Goal: Task Accomplishment & Management: Complete application form

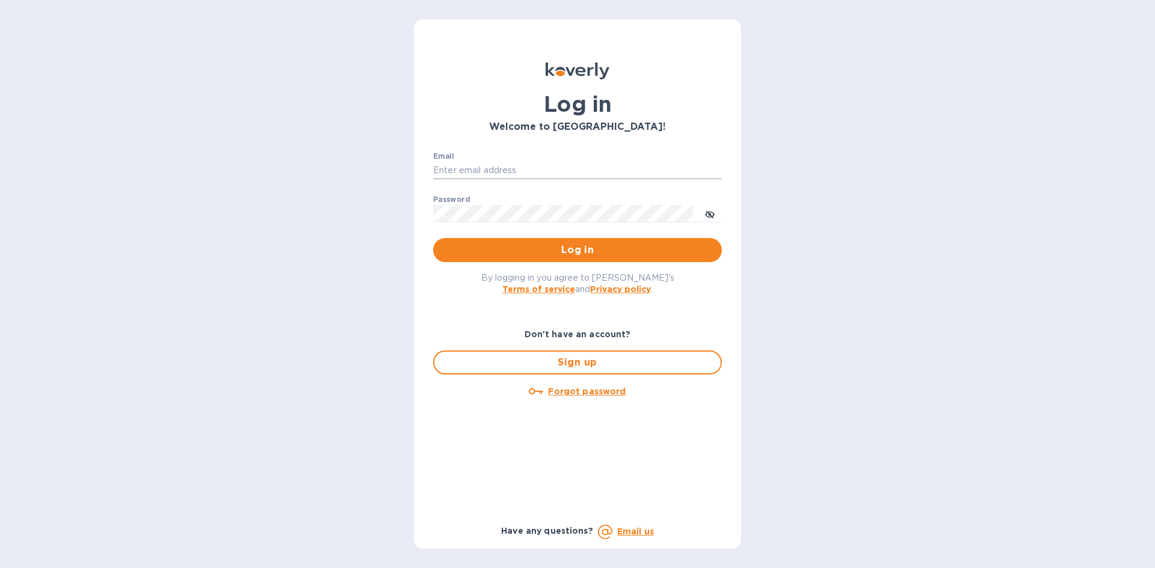
click at [603, 173] on input "Email" at bounding box center [577, 171] width 289 height 18
type input "jmxenakis@yahoo.com"
click at [572, 242] on button "Log in" at bounding box center [577, 250] width 289 height 24
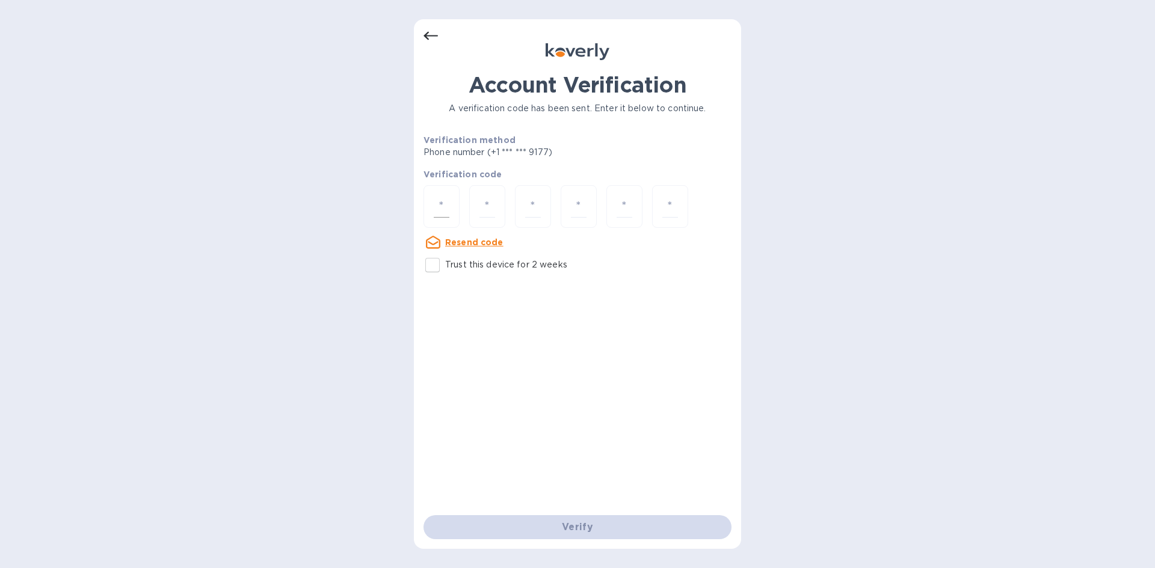
click at [451, 205] on div at bounding box center [441, 206] width 36 height 43
click at [435, 263] on input "Trust this device for 2 weeks" at bounding box center [432, 265] width 25 height 25
checkbox input "true"
click at [437, 206] on input "number" at bounding box center [442, 206] width 16 height 22
type input "5"
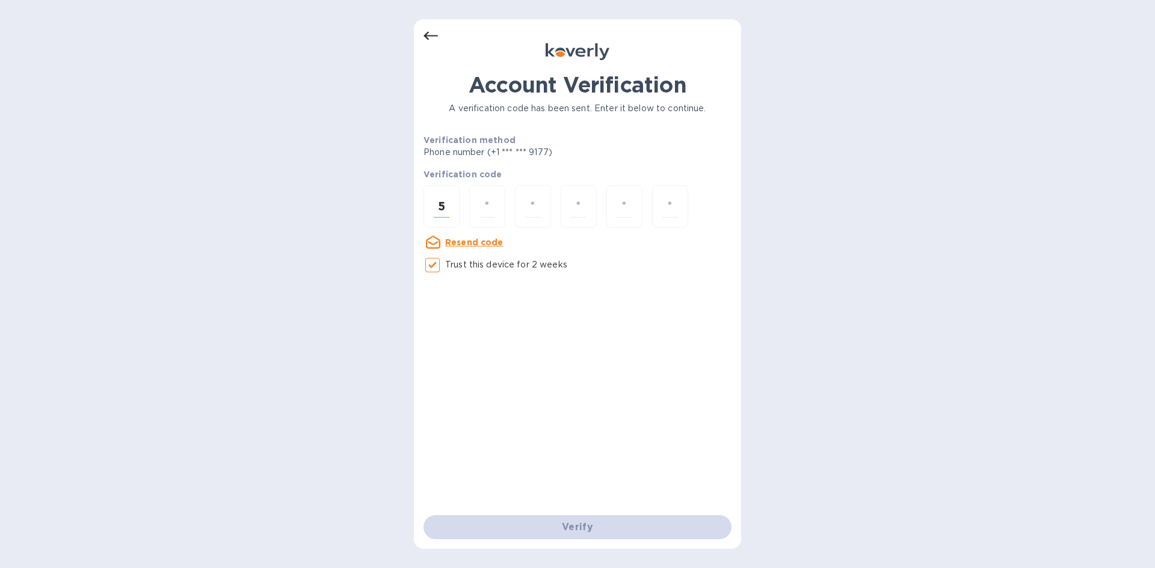
type input "5"
type input "9"
type input "1"
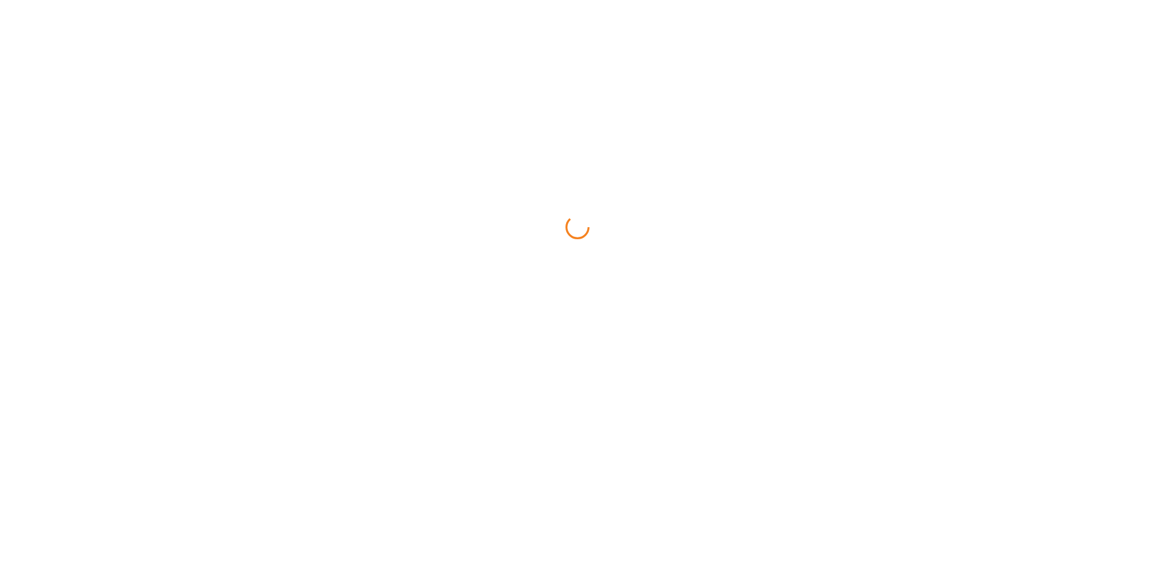
click at [553, 0] on html at bounding box center [577, 0] width 1155 height 0
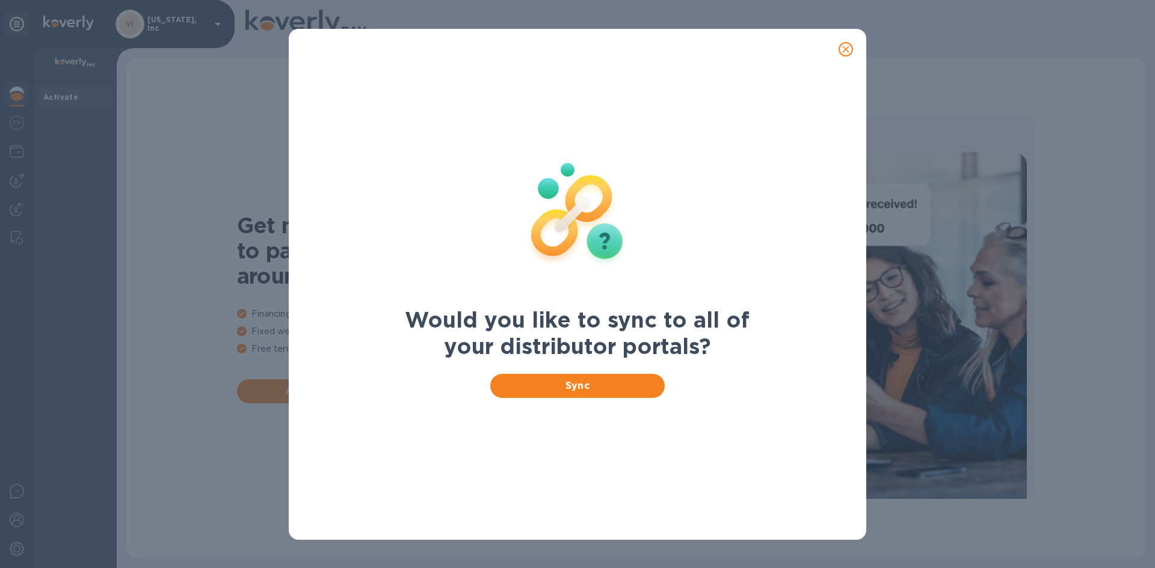
click at [842, 48] on icon "close" at bounding box center [846, 49] width 12 height 12
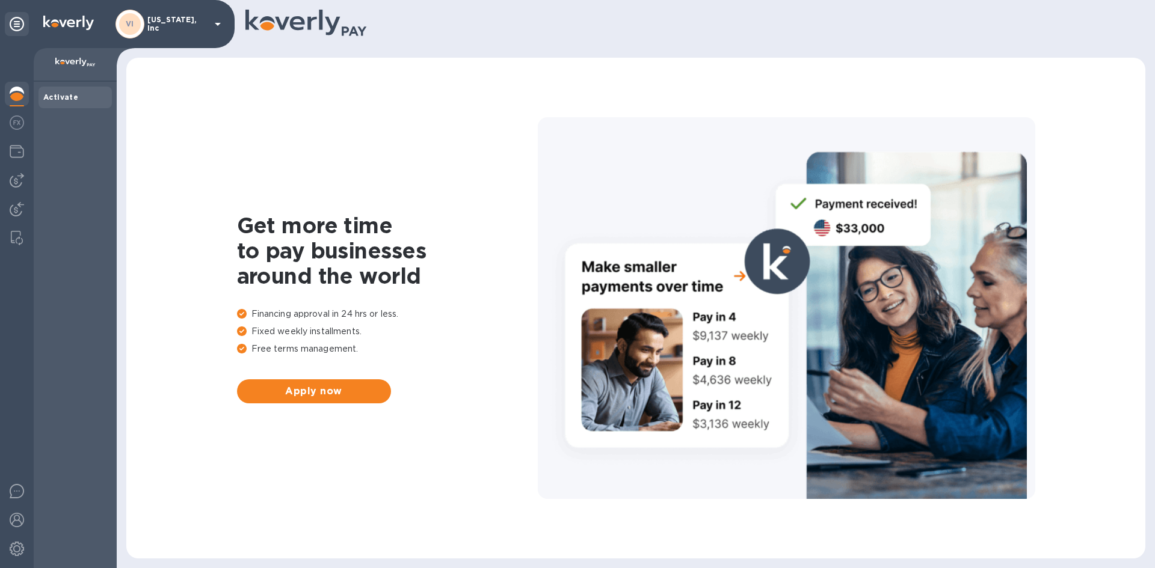
click at [21, 103] on div at bounding box center [17, 95] width 24 height 26
click at [17, 129] on img at bounding box center [17, 122] width 14 height 14
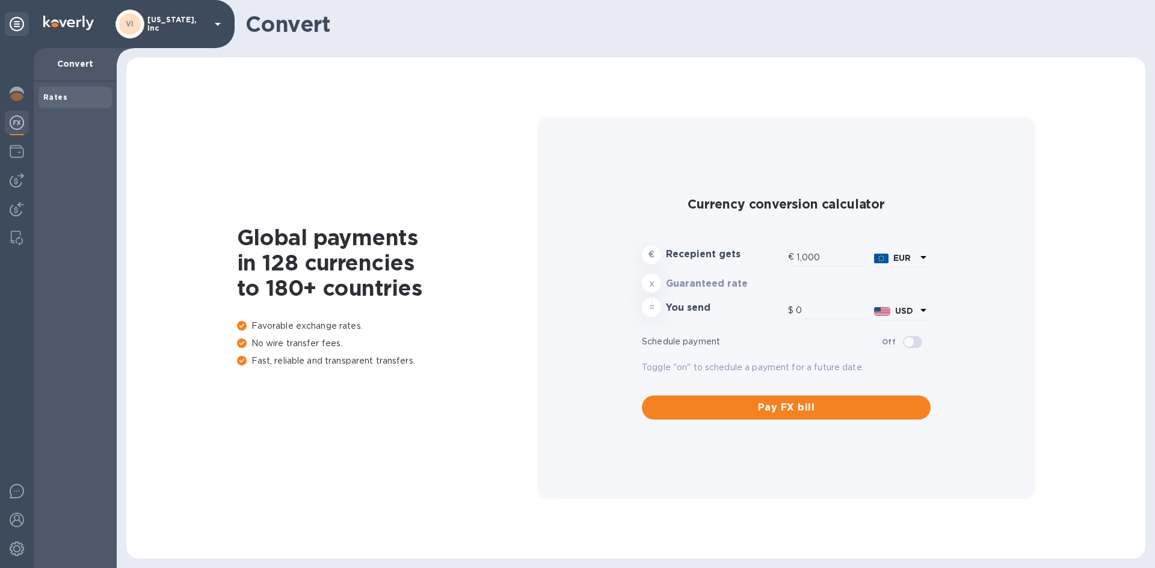
click at [17, 129] on img at bounding box center [17, 122] width 14 height 14
type input "1,172.03"
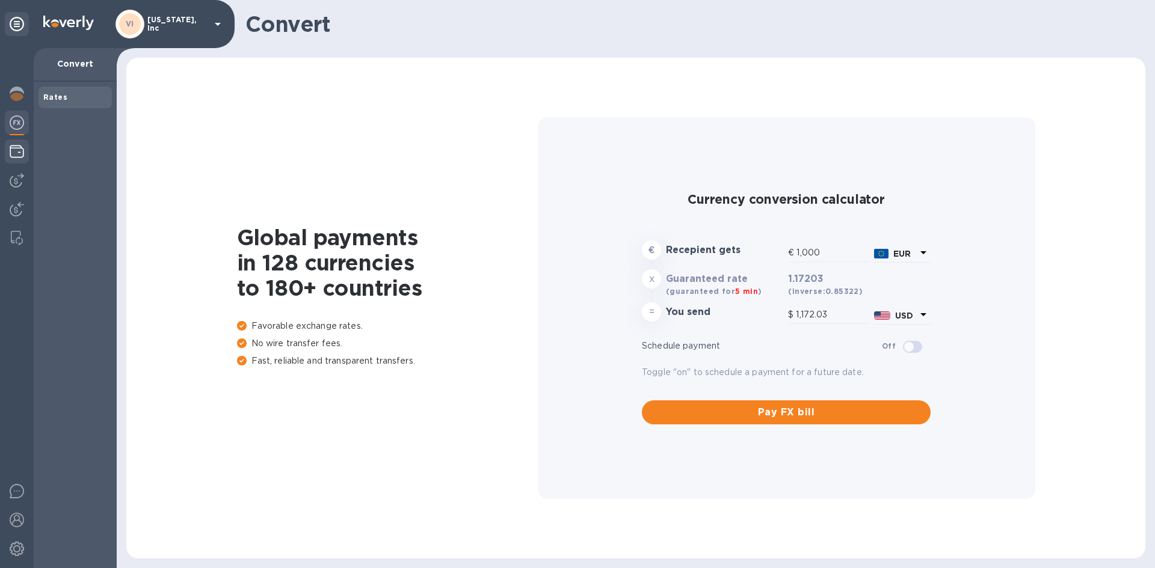
click at [15, 151] on img at bounding box center [17, 151] width 14 height 14
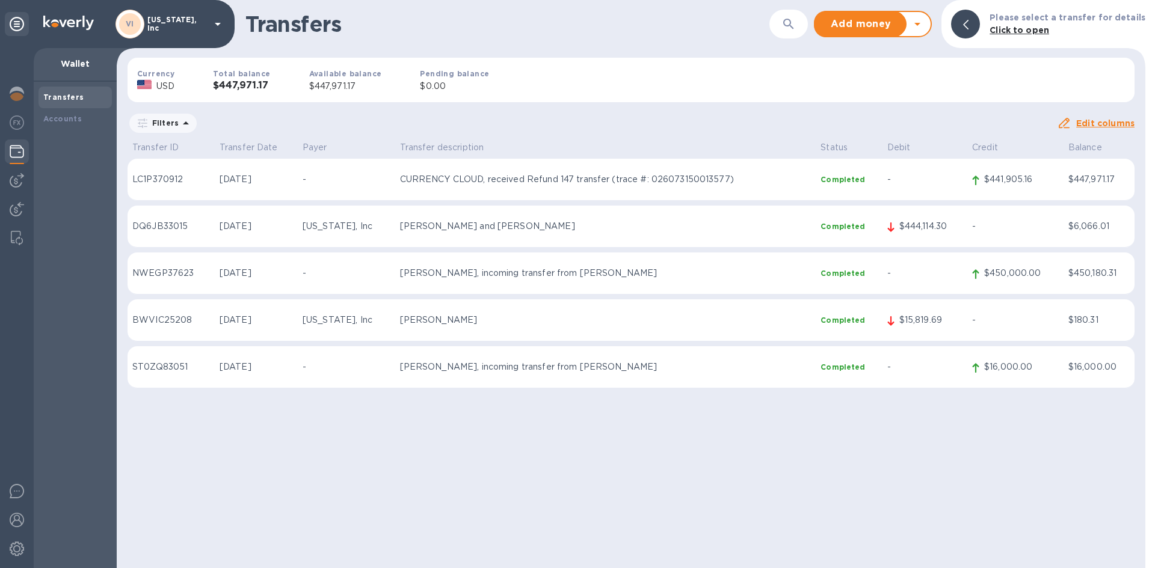
click at [491, 182] on p "CURRENCY CLOUD, received Refund 147 transfer (trace #: 026073150013577)" at bounding box center [605, 179] width 411 height 13
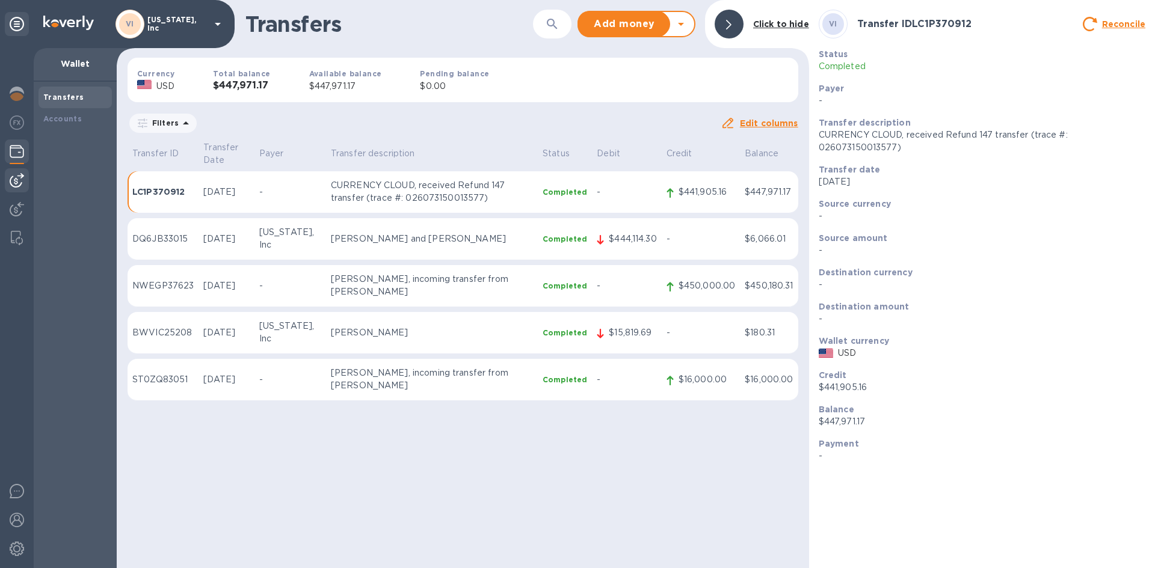
click at [17, 177] on img at bounding box center [17, 180] width 14 height 14
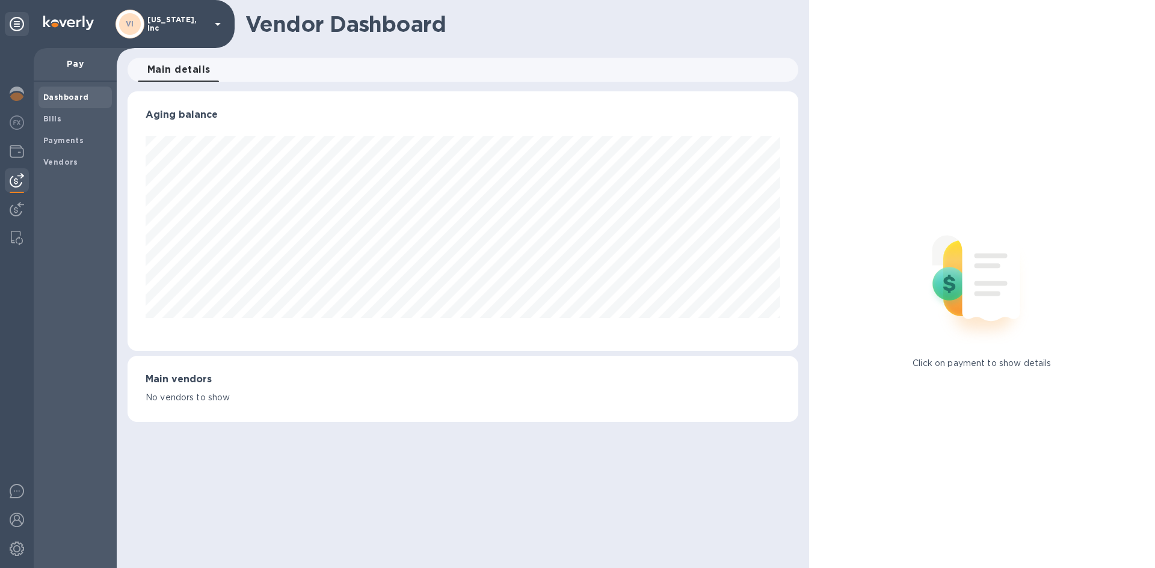
scroll to position [260, 670]
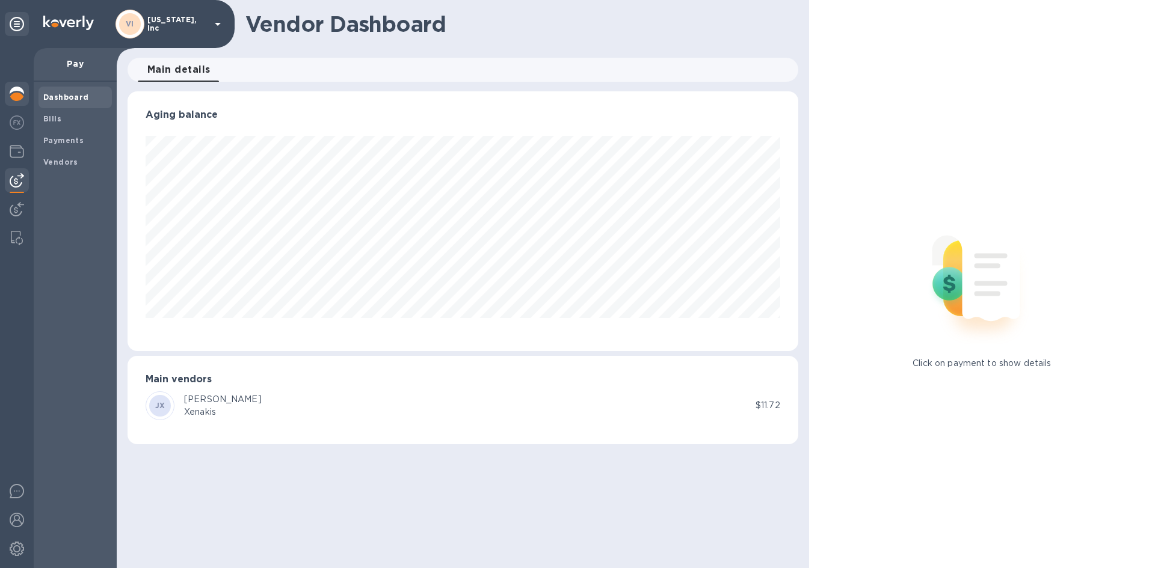
click at [17, 97] on img at bounding box center [17, 94] width 14 height 14
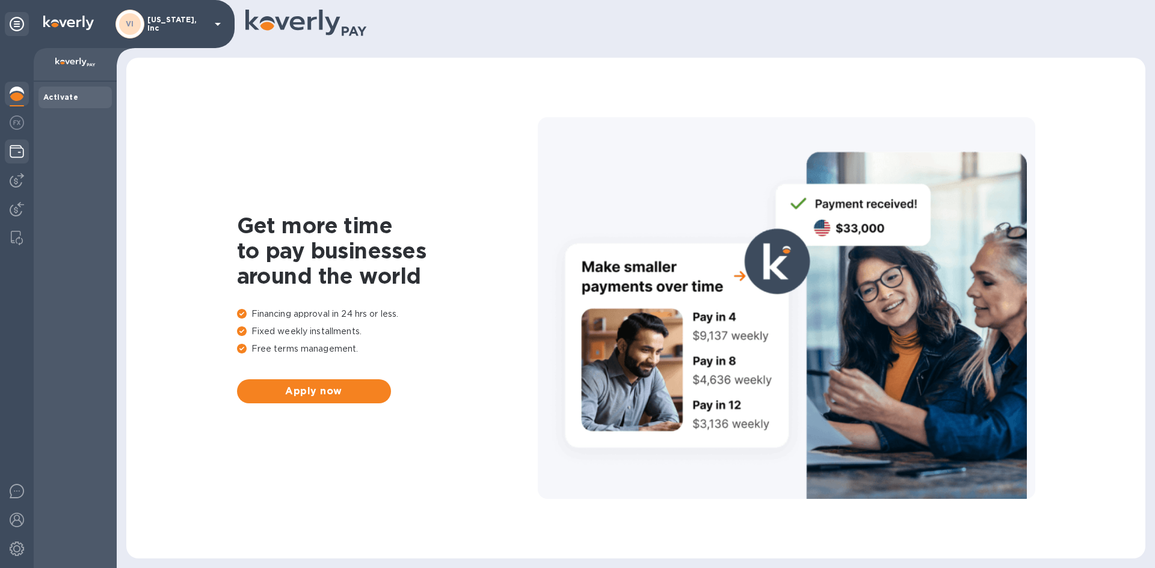
click at [15, 149] on img at bounding box center [17, 151] width 14 height 14
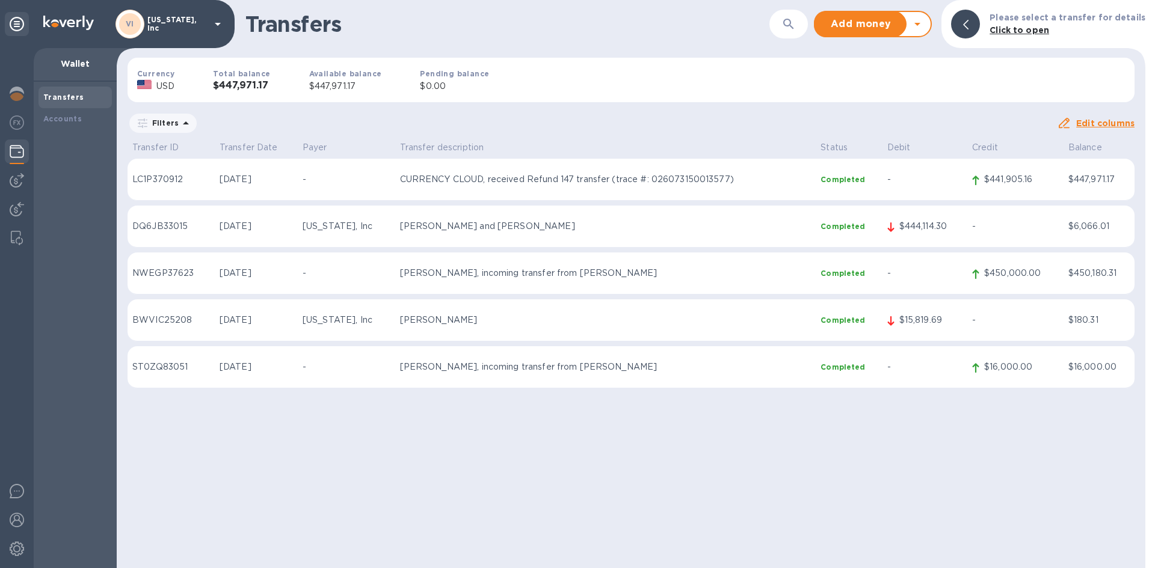
click at [450, 178] on p "CURRENCY CLOUD, received Refund 147 transfer (trace #: 026073150013577)" at bounding box center [605, 179] width 411 height 13
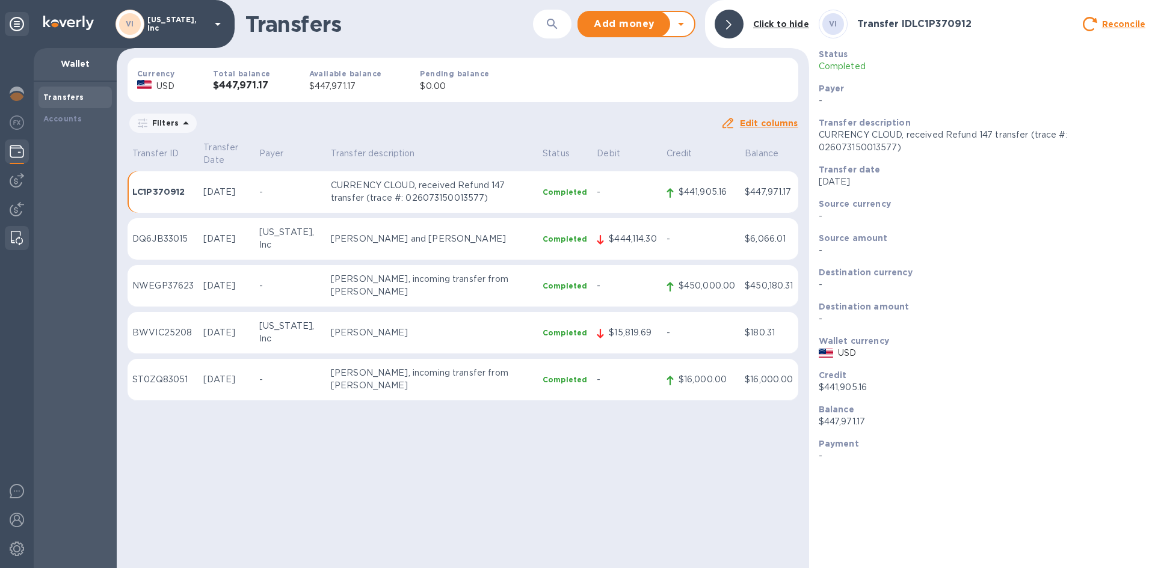
click at [16, 233] on img at bounding box center [17, 238] width 12 height 14
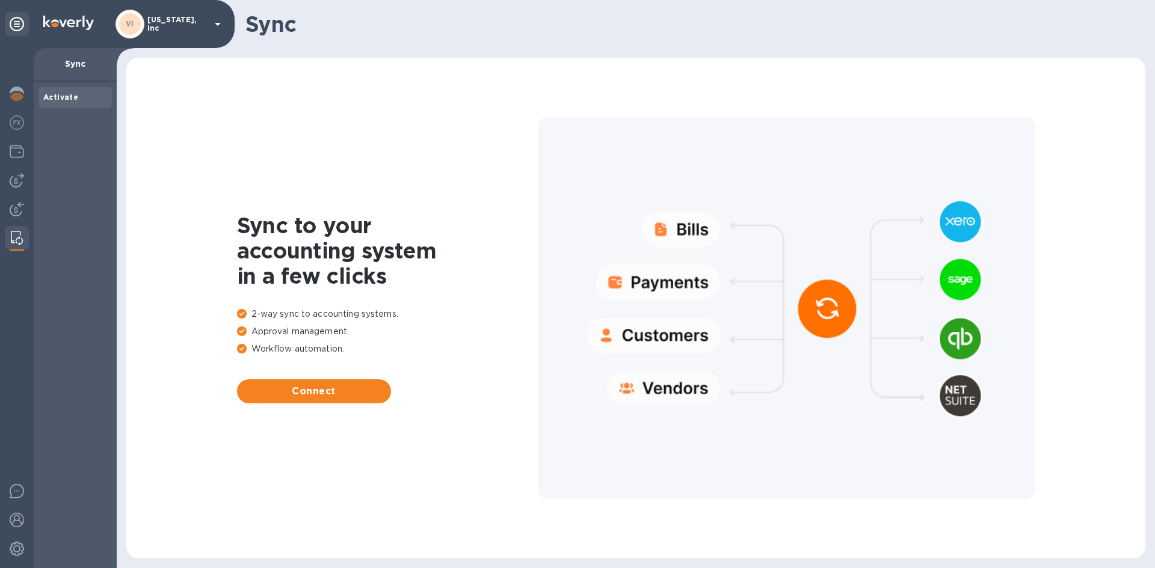
click at [170, 24] on p "Virginia, Inc" at bounding box center [177, 24] width 60 height 17
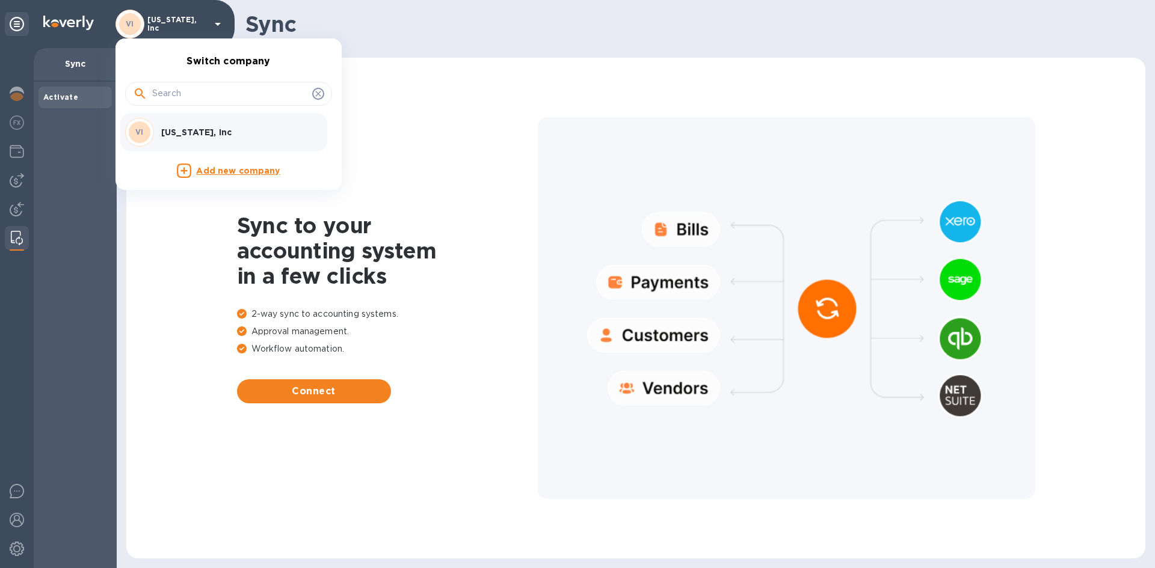
click at [77, 22] on div at bounding box center [577, 284] width 1155 height 568
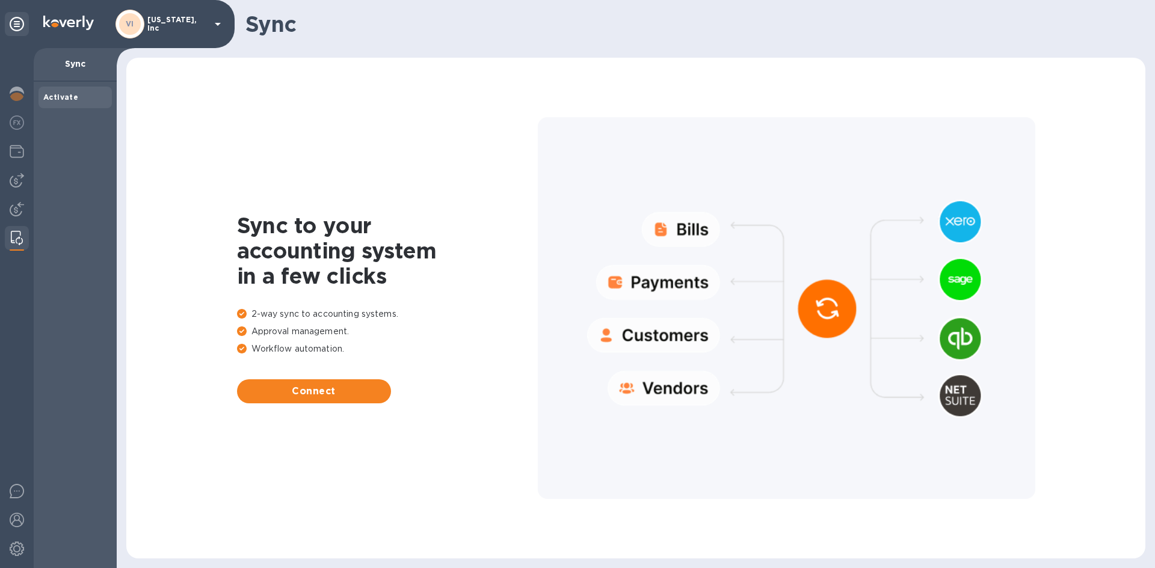
click at [77, 22] on img at bounding box center [68, 23] width 51 height 14
click at [16, 23] on icon at bounding box center [17, 24] width 14 height 14
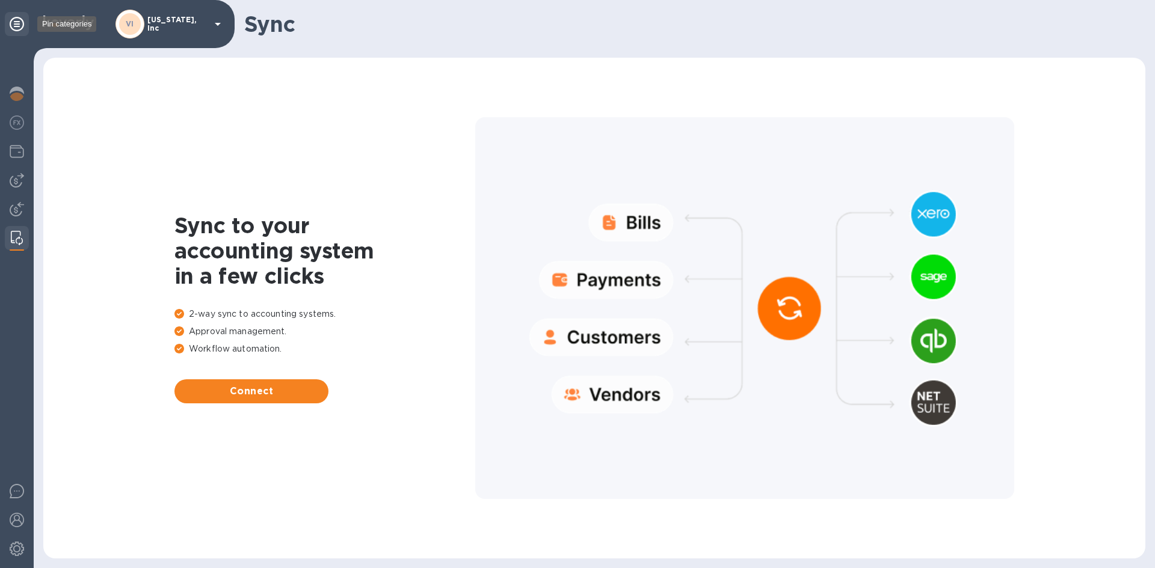
click at [16, 23] on icon at bounding box center [17, 24] width 14 height 14
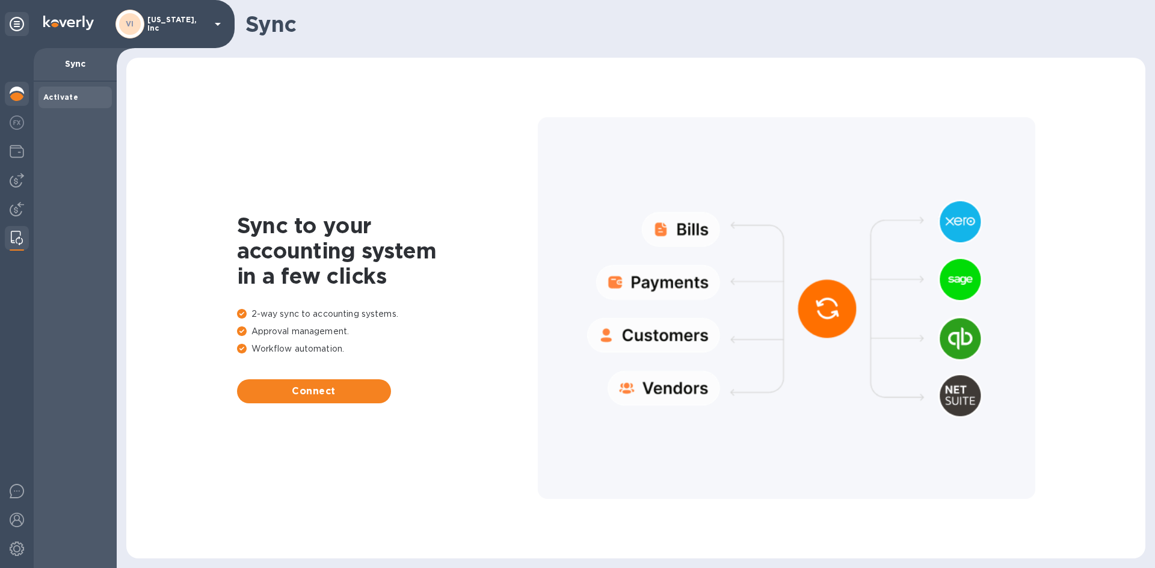
click at [17, 93] on img at bounding box center [17, 94] width 14 height 14
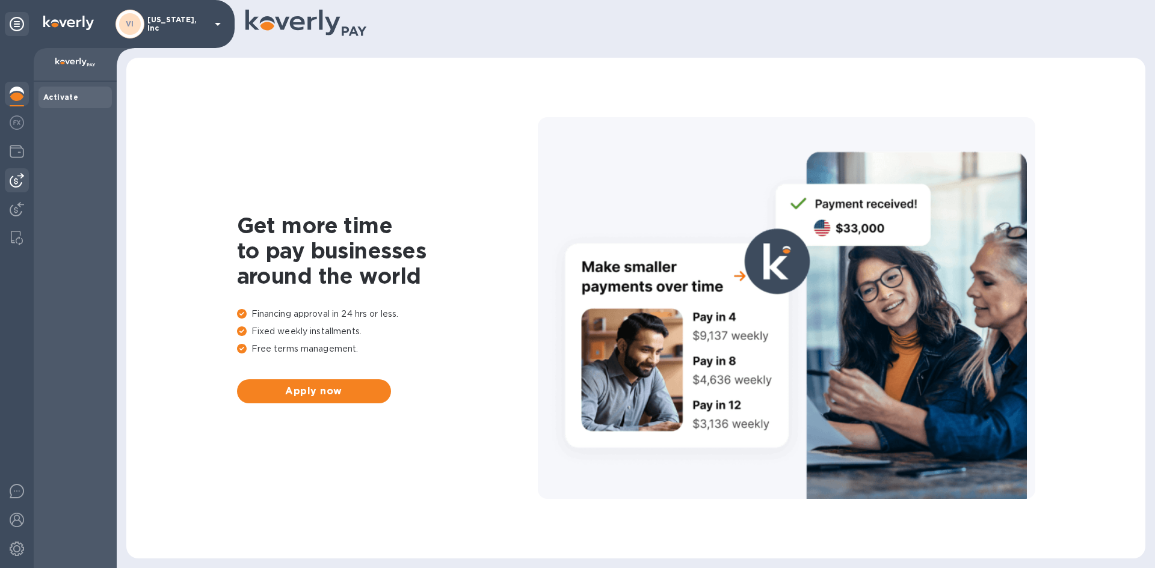
click at [14, 170] on div at bounding box center [17, 180] width 24 height 24
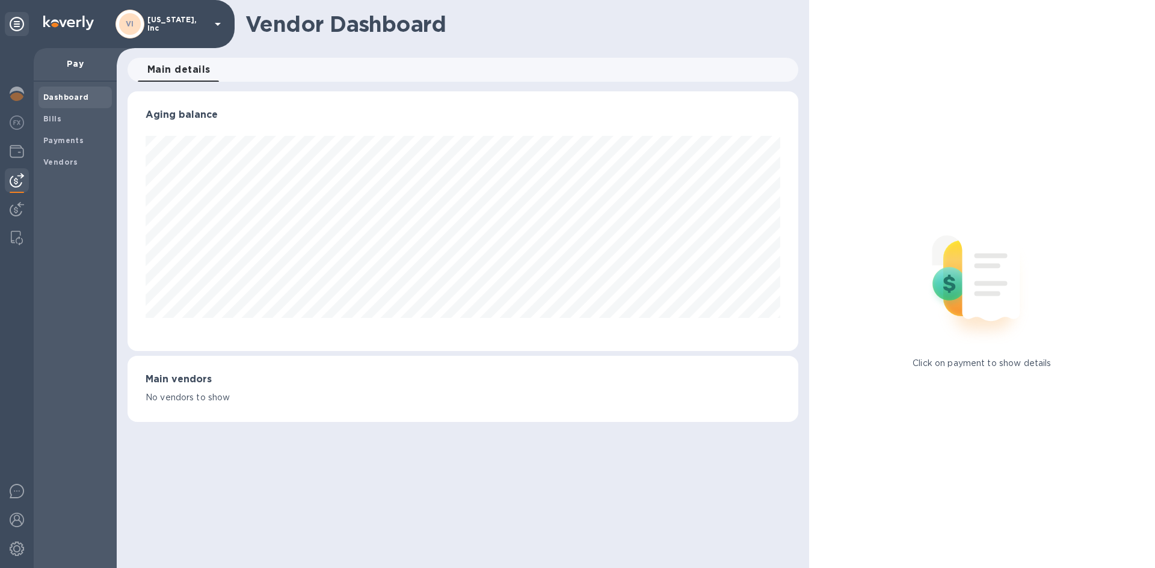
scroll to position [260, 670]
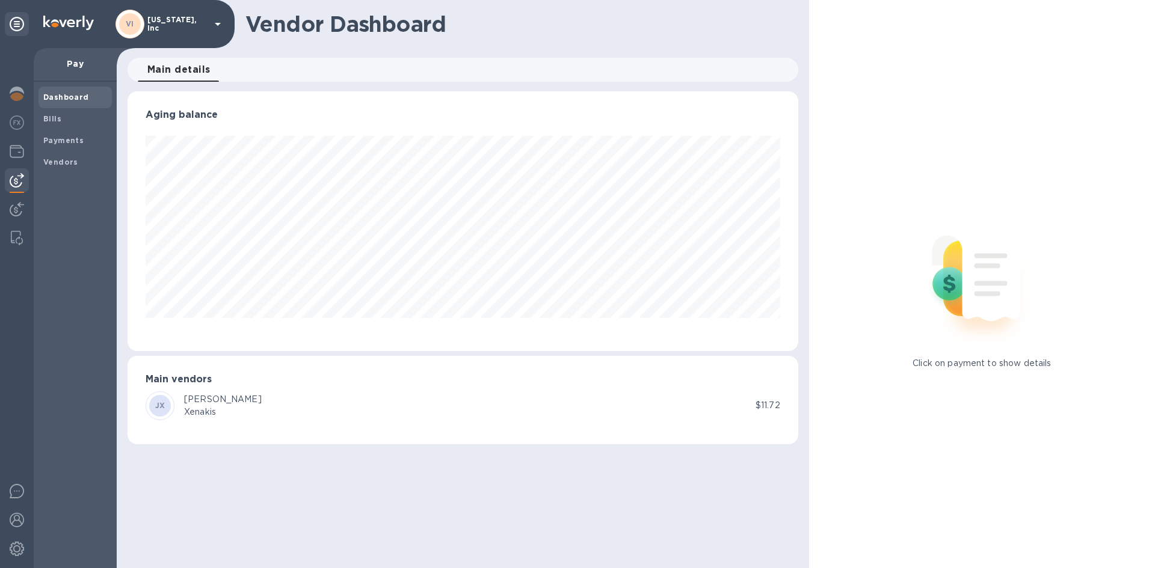
click at [73, 58] on p "Pay" at bounding box center [75, 64] width 64 height 12
click at [166, 23] on p "Virginia, Inc" at bounding box center [177, 24] width 60 height 17
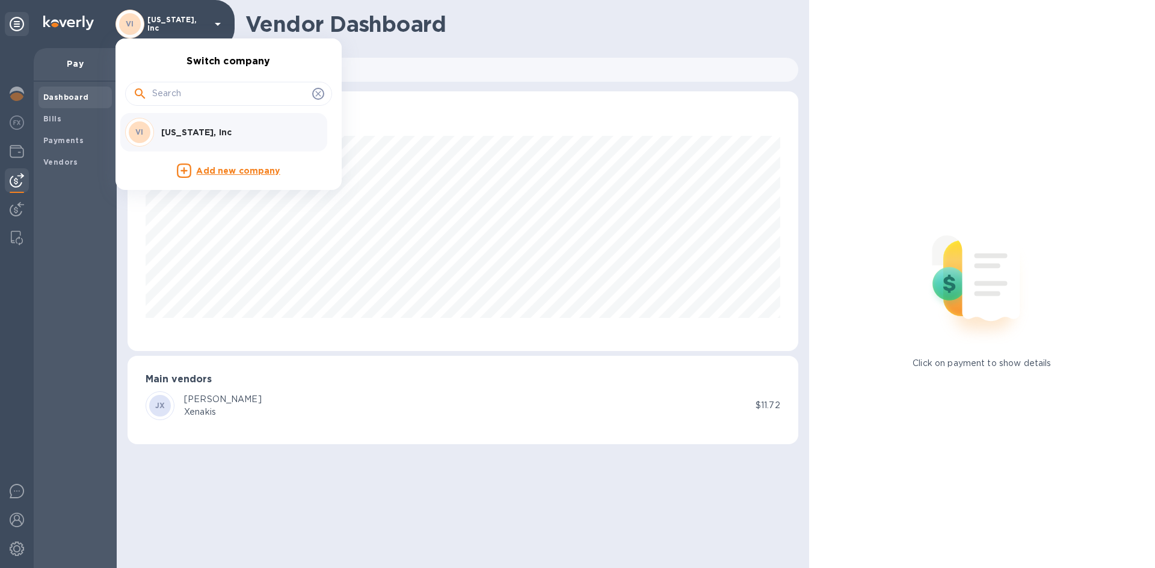
click at [48, 284] on div at bounding box center [577, 284] width 1155 height 568
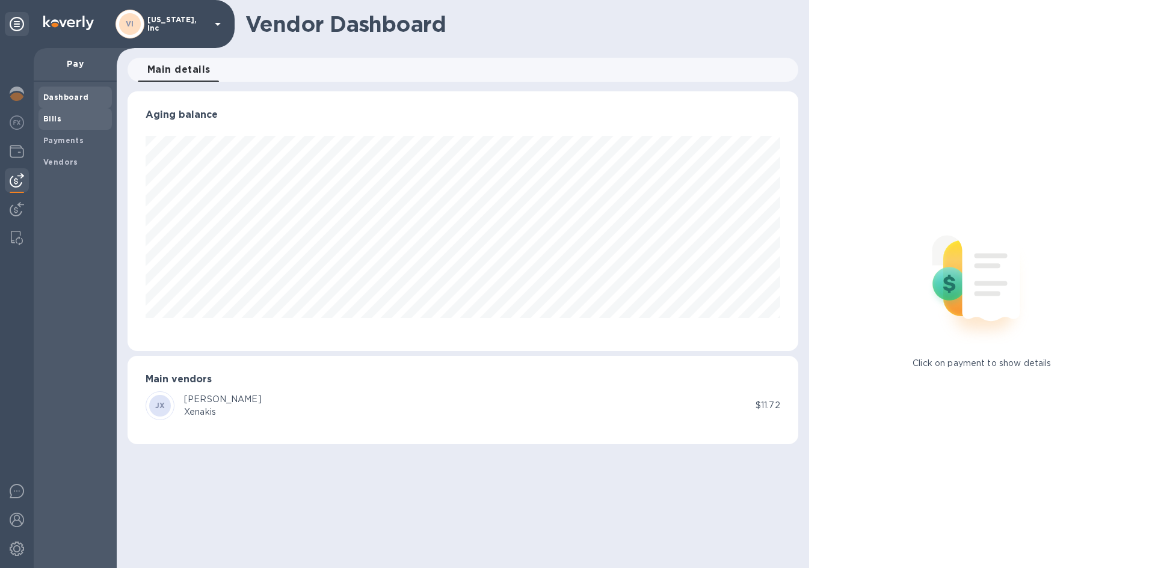
click at [57, 124] on span "Bills" at bounding box center [52, 119] width 18 height 12
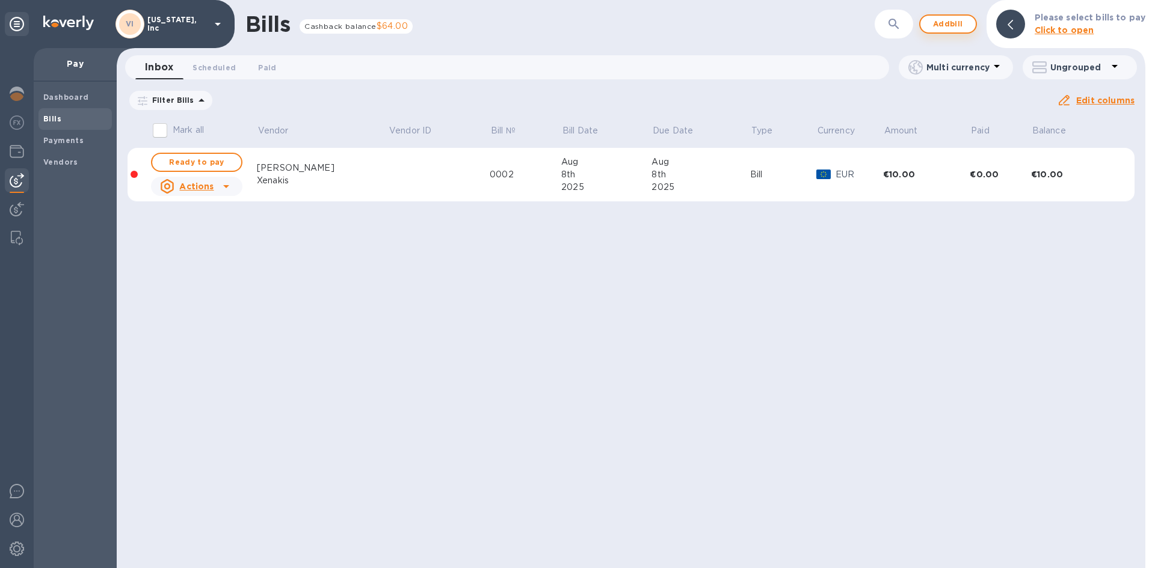
click at [952, 26] on span "Add bill" at bounding box center [948, 24] width 36 height 14
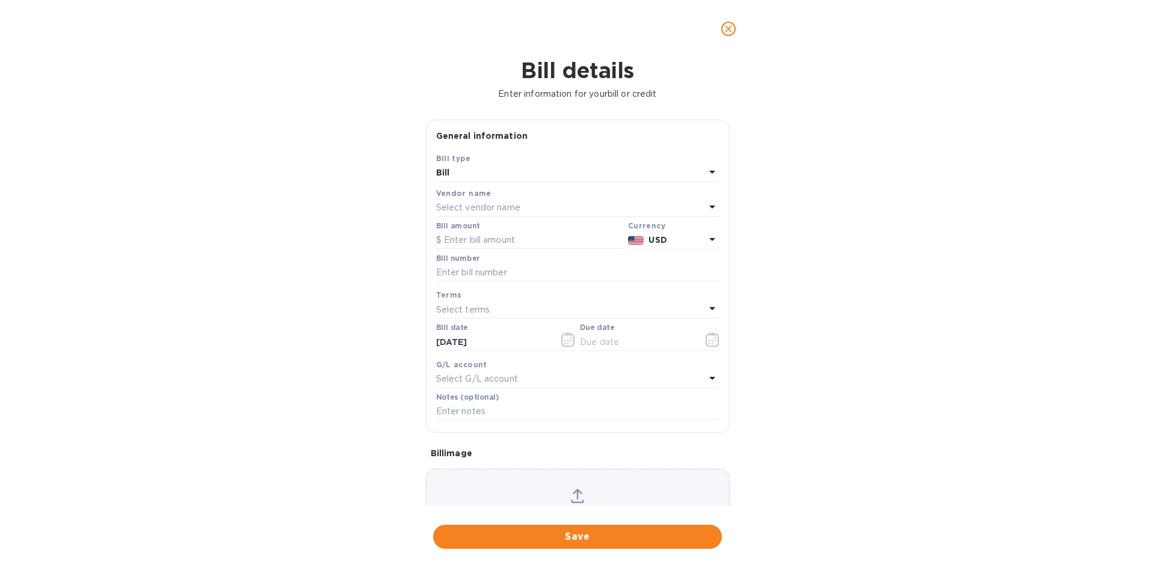
click at [511, 207] on p "Select vendor name" at bounding box center [478, 207] width 84 height 13
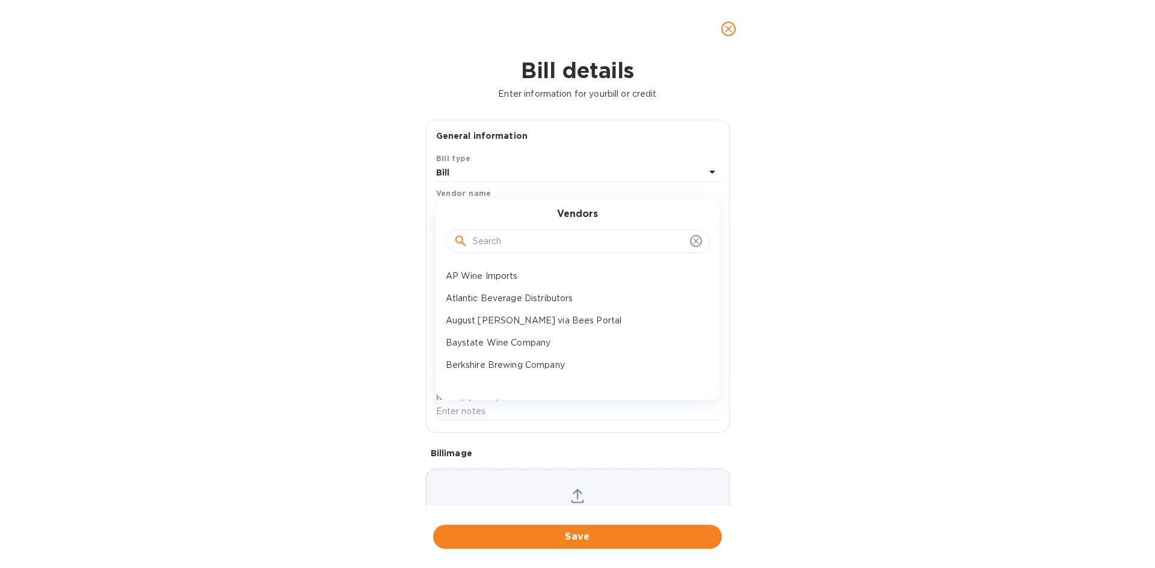
click at [493, 245] on input "text" at bounding box center [579, 242] width 212 height 18
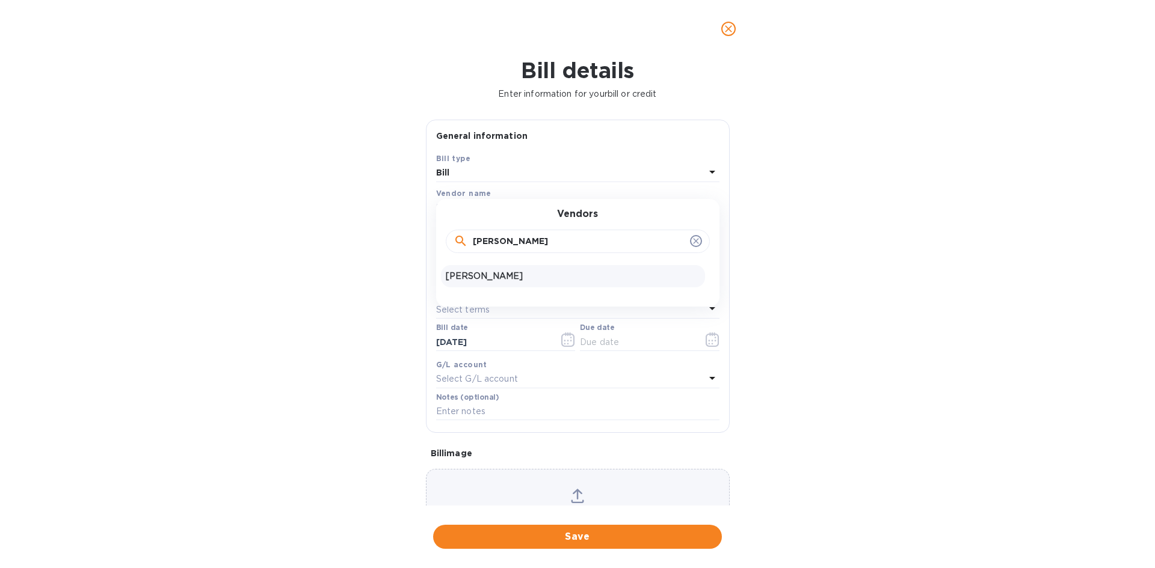
type input "james"
click at [481, 276] on p "James Xenakis" at bounding box center [573, 276] width 254 height 13
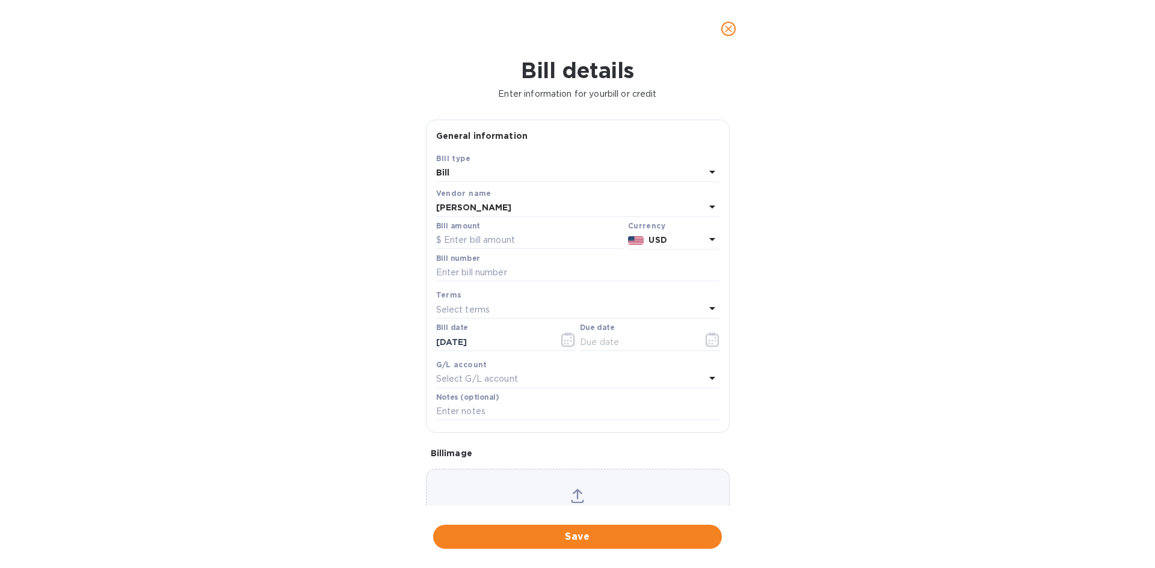
click at [463, 208] on b "James Xenakis" at bounding box center [474, 208] width 76 height 10
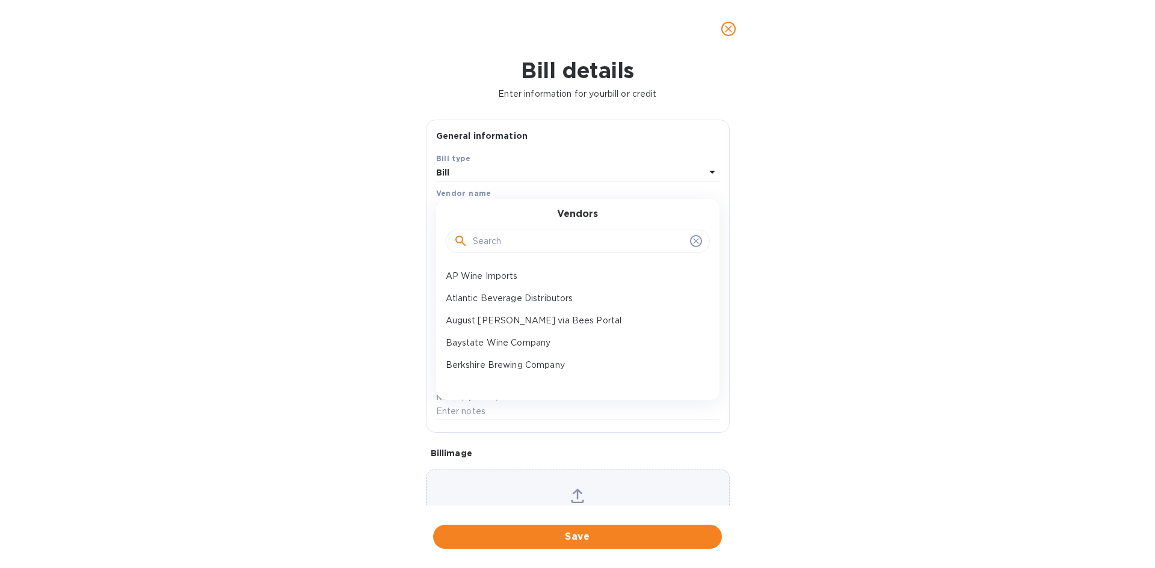
click at [494, 239] on input "text" at bounding box center [579, 242] width 212 height 18
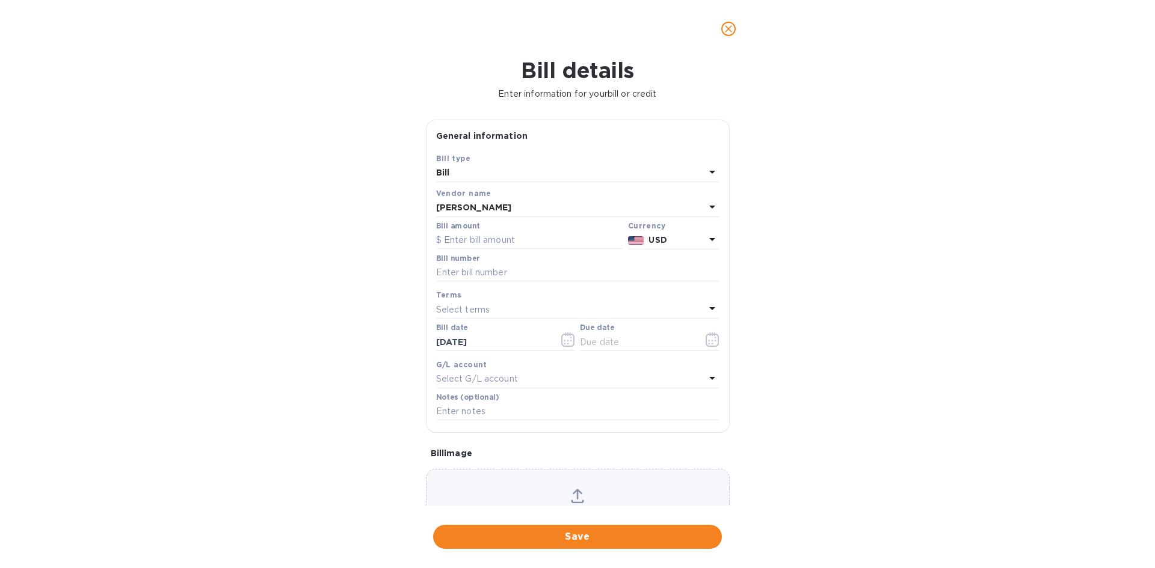
click at [727, 70] on h1 "Bill details" at bounding box center [578, 70] width 1136 height 25
click at [729, 32] on icon "close" at bounding box center [728, 29] width 12 height 12
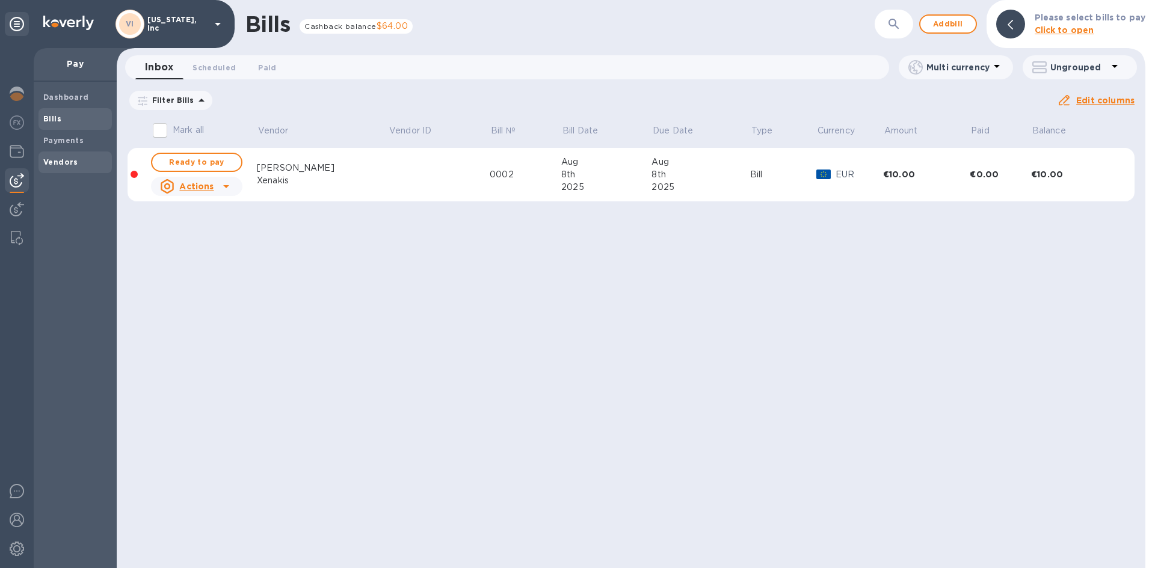
click at [61, 159] on b "Vendors" at bounding box center [60, 162] width 35 height 9
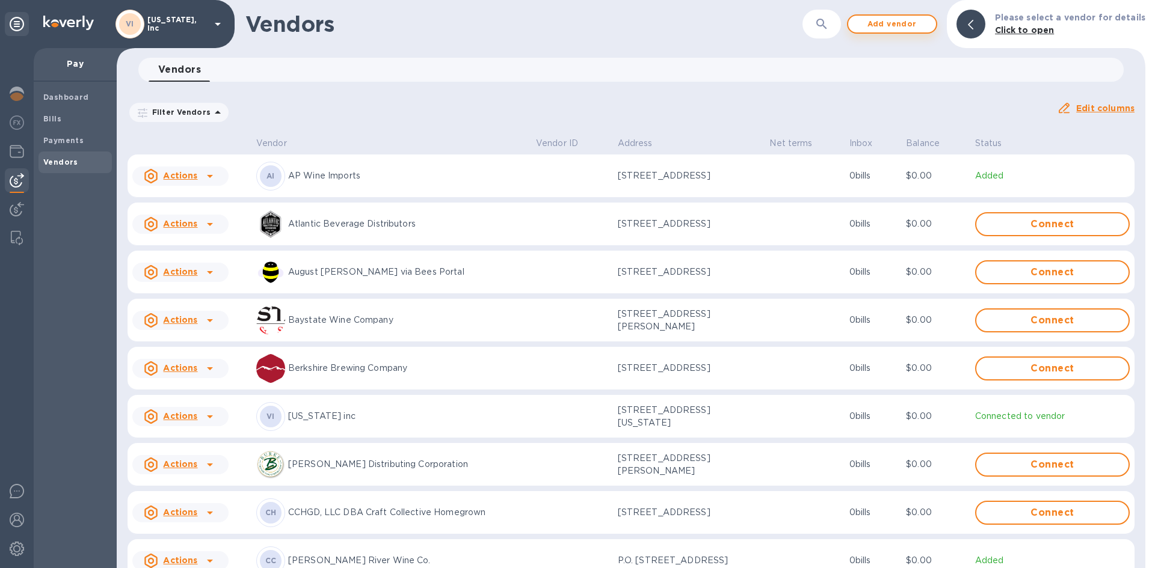
click at [890, 28] on span "Add vendor" at bounding box center [892, 24] width 69 height 14
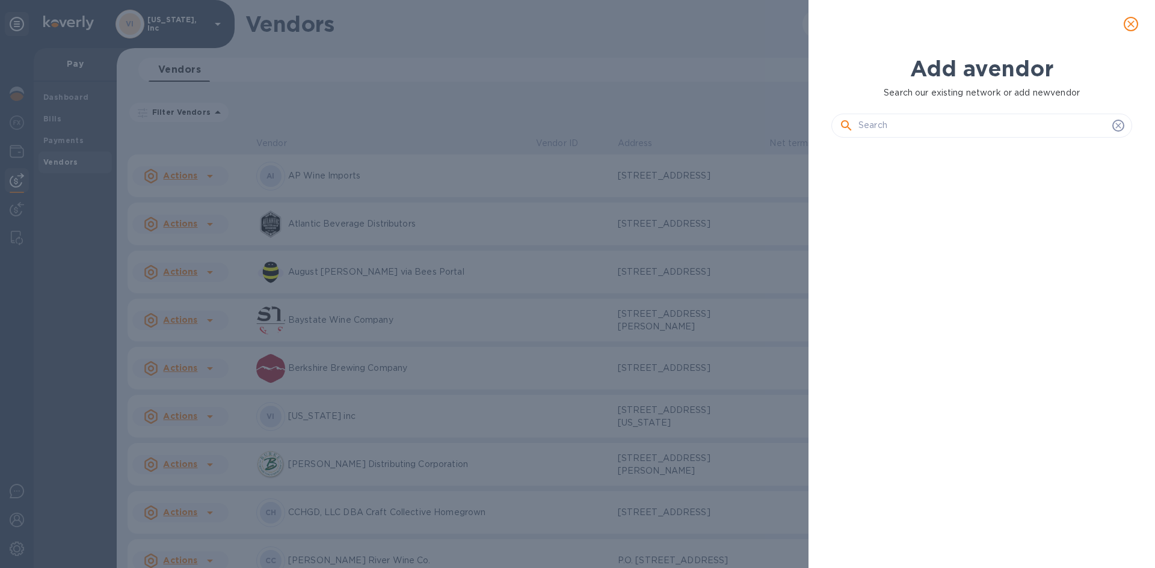
scroll to position [380, 306]
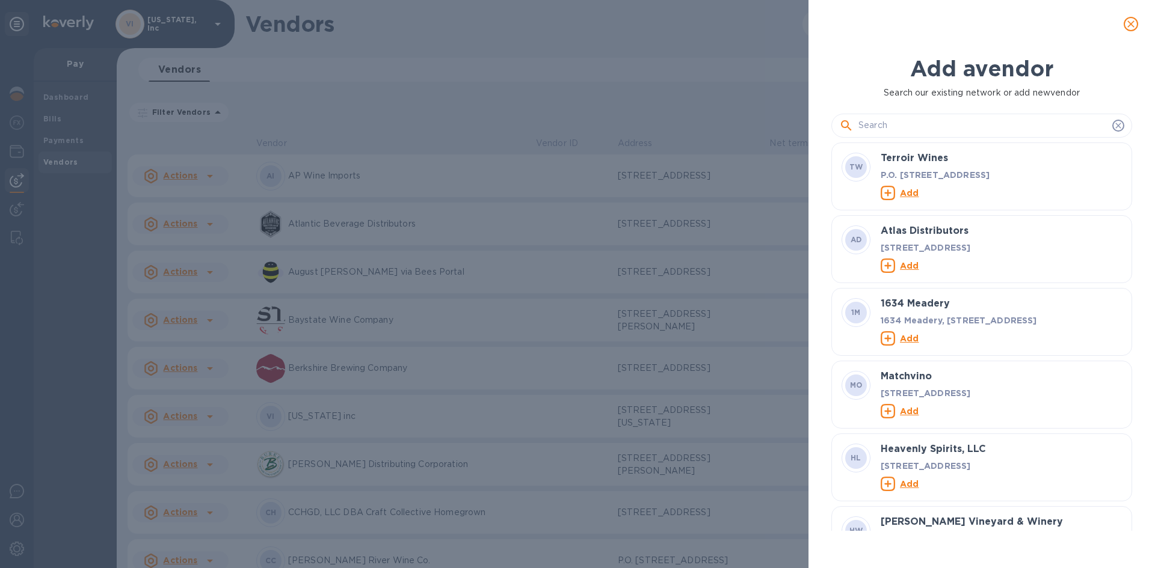
click at [888, 125] on input "text" at bounding box center [982, 126] width 249 height 18
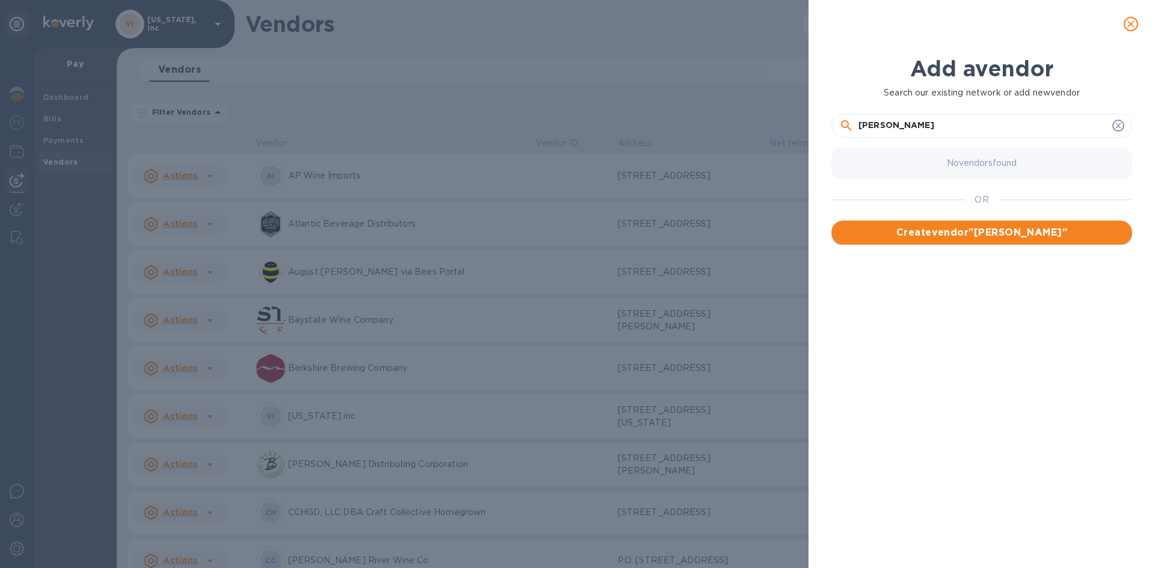
type input "James M Xenakis"
click at [953, 232] on span "Create vendor " James M Xenakis "" at bounding box center [981, 233] width 281 height 14
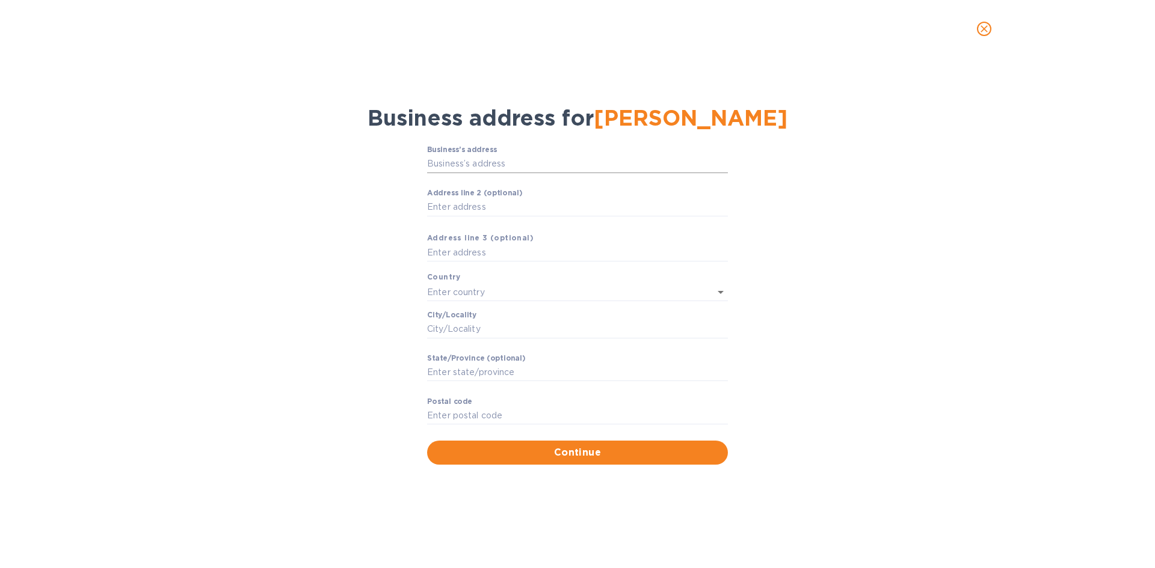
click at [505, 164] on input "Business’s аddress" at bounding box center [577, 164] width 301 height 18
click at [505, 164] on input "701 Salem Street" at bounding box center [577, 164] width 301 height 18
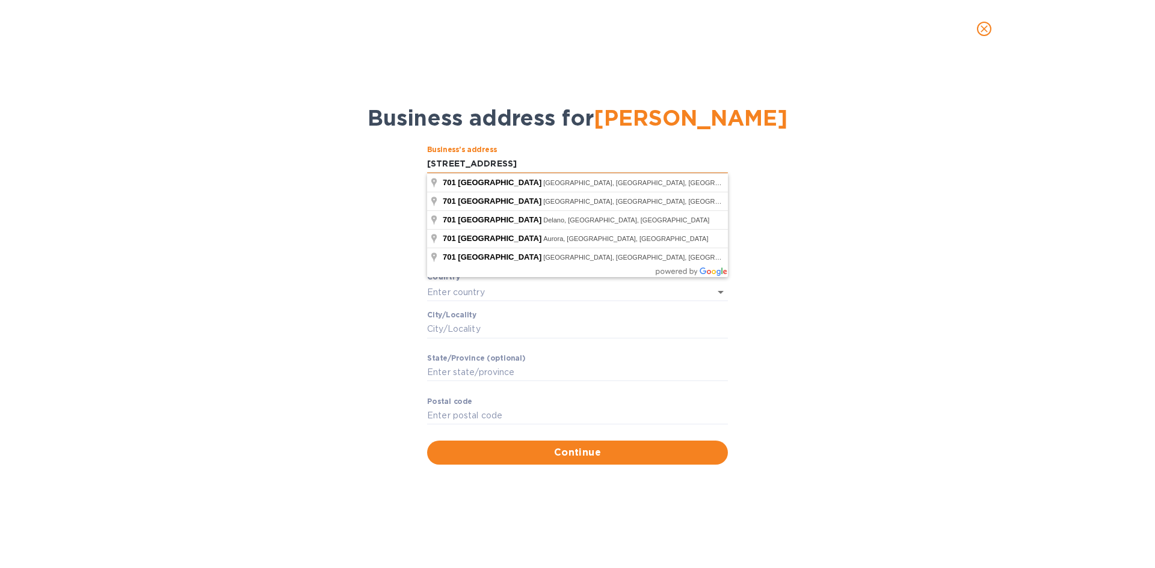
click at [542, 159] on input "701 Salem Street" at bounding box center [577, 164] width 301 height 18
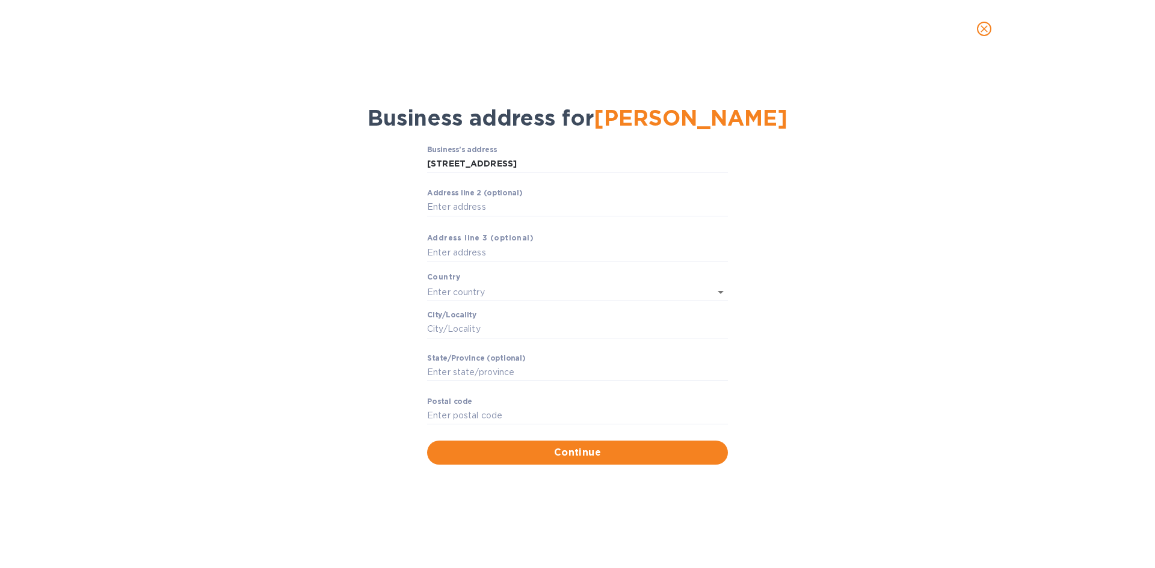
type input "701 Salem Street"
type input "United States"
type input "North Andover"
type input "MA"
type input "01845"
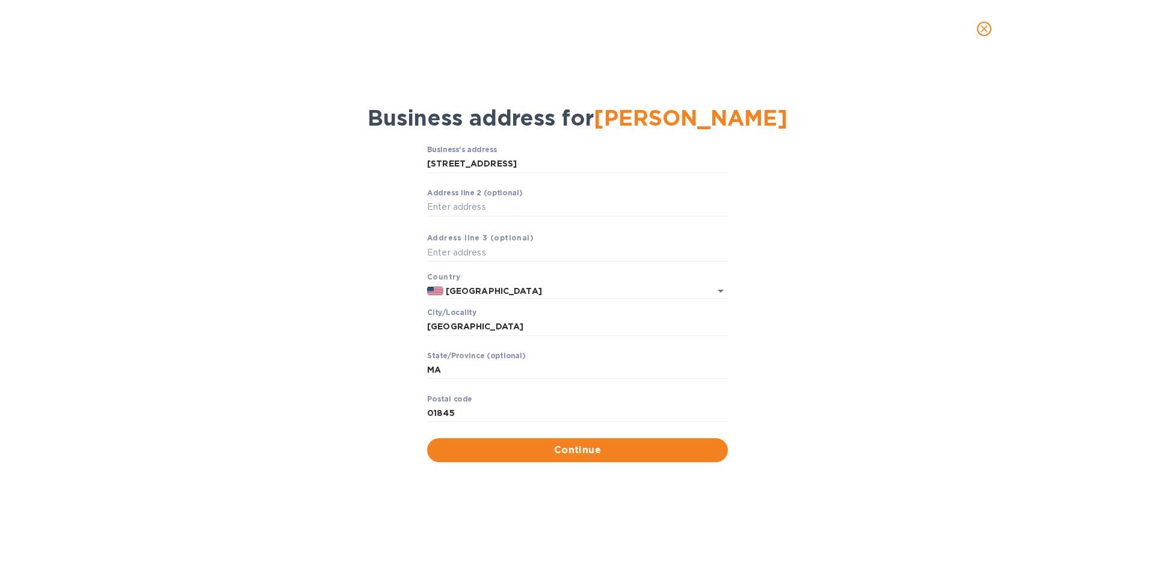
click at [565, 435] on p "​" at bounding box center [577, 431] width 301 height 14
click at [575, 452] on span "Continue" at bounding box center [577, 450] width 281 height 14
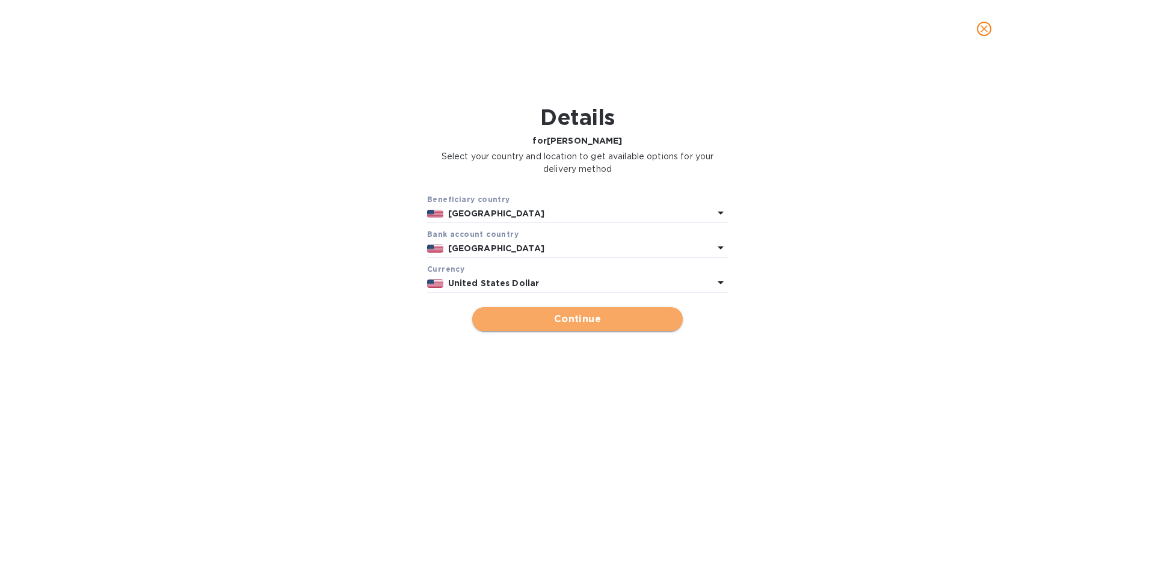
click at [550, 320] on span "Continue" at bounding box center [577, 319] width 191 height 14
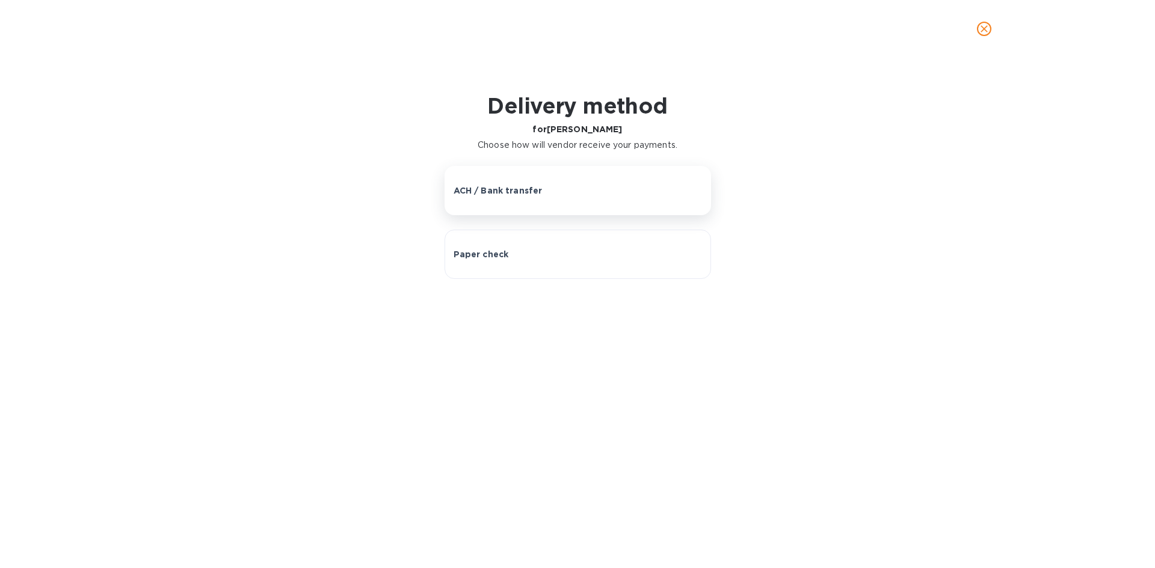
click at [509, 189] on p "ACH / Bank transfer" at bounding box center [498, 191] width 89 height 12
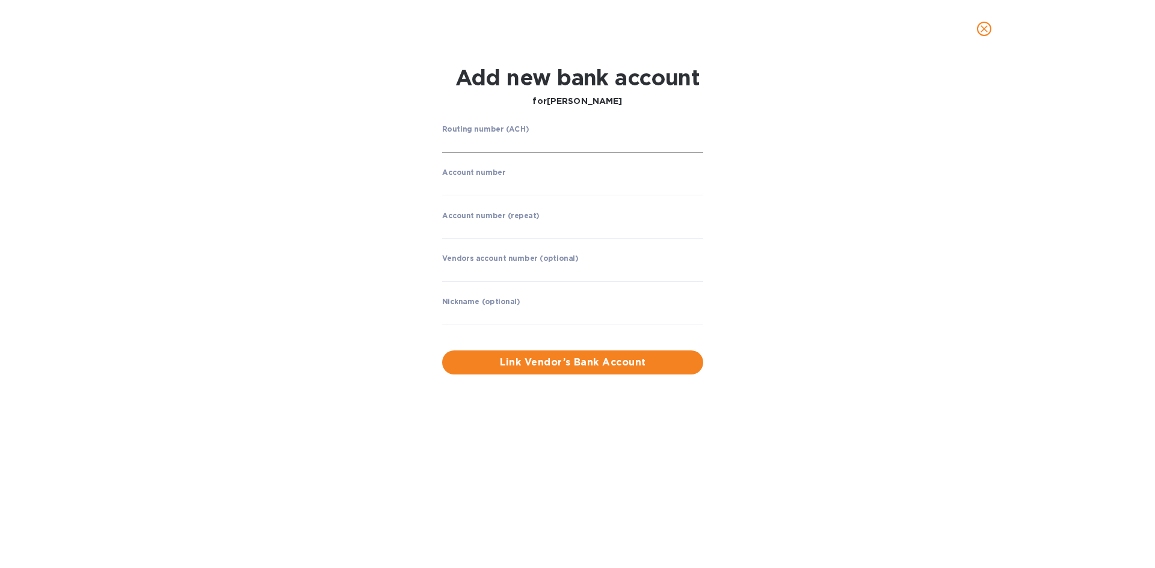
click at [486, 137] on input "string" at bounding box center [572, 144] width 261 height 18
type input "211370558"
click at [467, 185] on input "string" at bounding box center [572, 186] width 261 height 18
type input "13001673"
click at [460, 229] on input "string" at bounding box center [572, 229] width 261 height 18
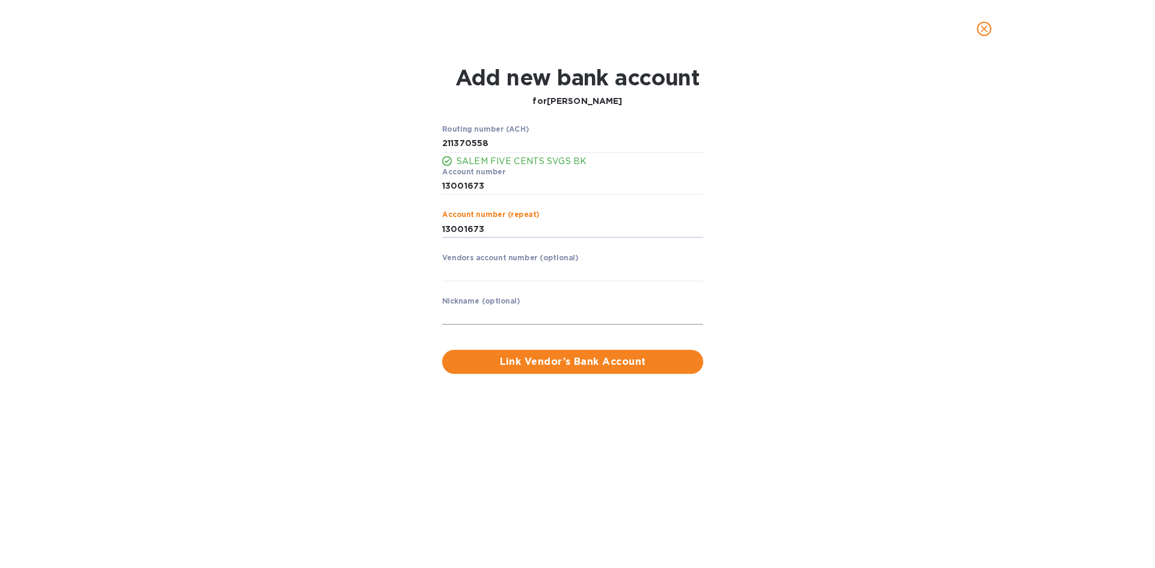
type input "13001673"
click at [472, 317] on input "text" at bounding box center [572, 316] width 261 height 18
type input "James M Xenakis"
click at [629, 363] on span "Link Vendor’s Bank Account" at bounding box center [573, 362] width 242 height 14
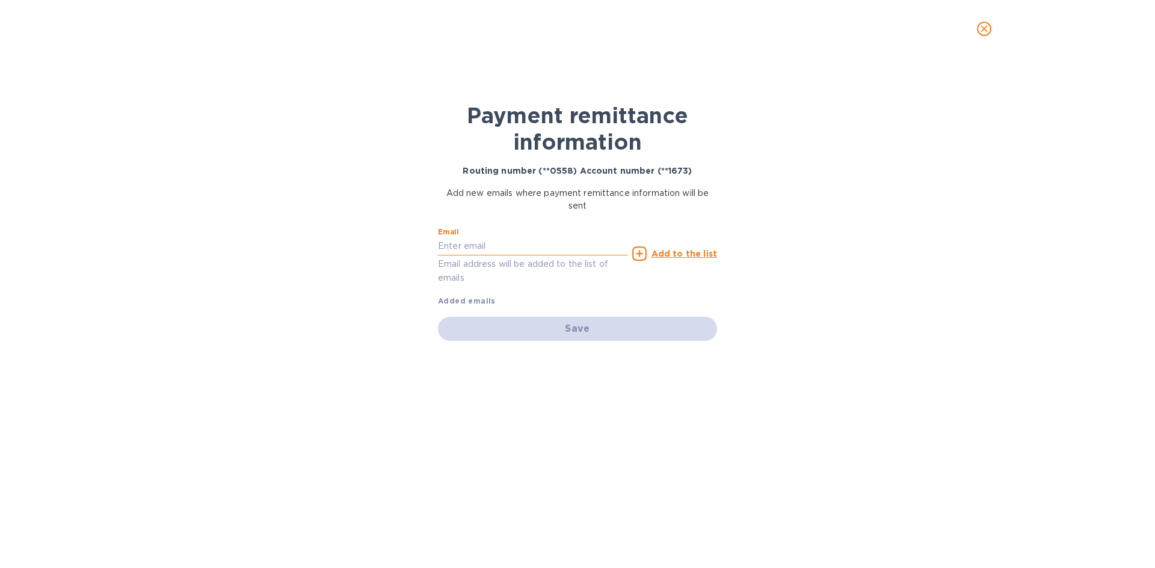
click at [461, 245] on input "text" at bounding box center [532, 247] width 189 height 18
type input "jmxenakis@yahoo.com"
click at [679, 253] on u "Add to the list" at bounding box center [684, 254] width 66 height 10
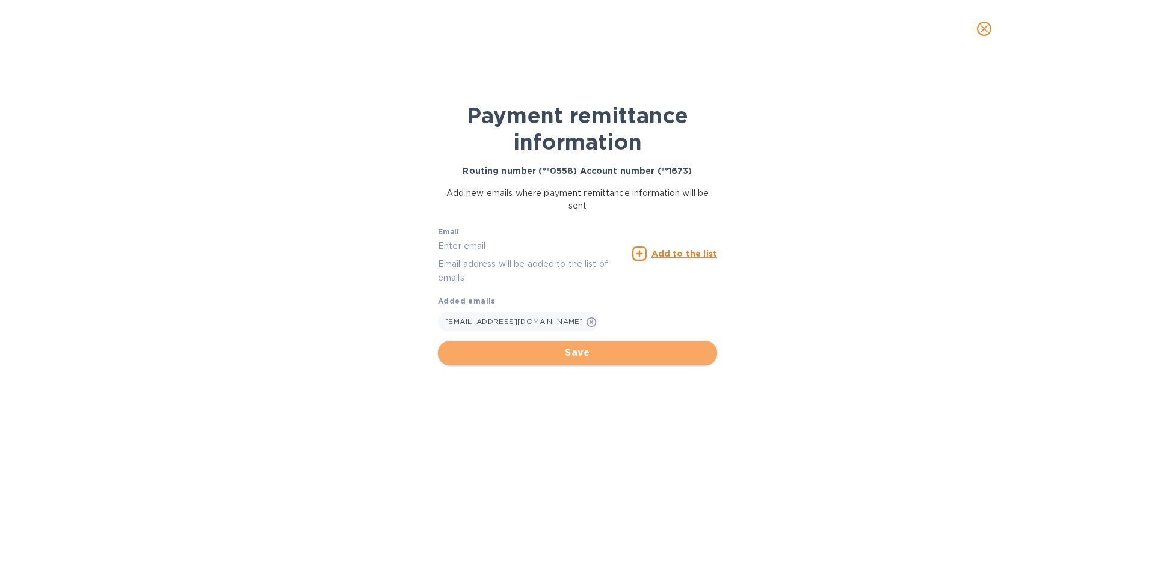
click at [572, 353] on span "Save" at bounding box center [578, 353] width 260 height 14
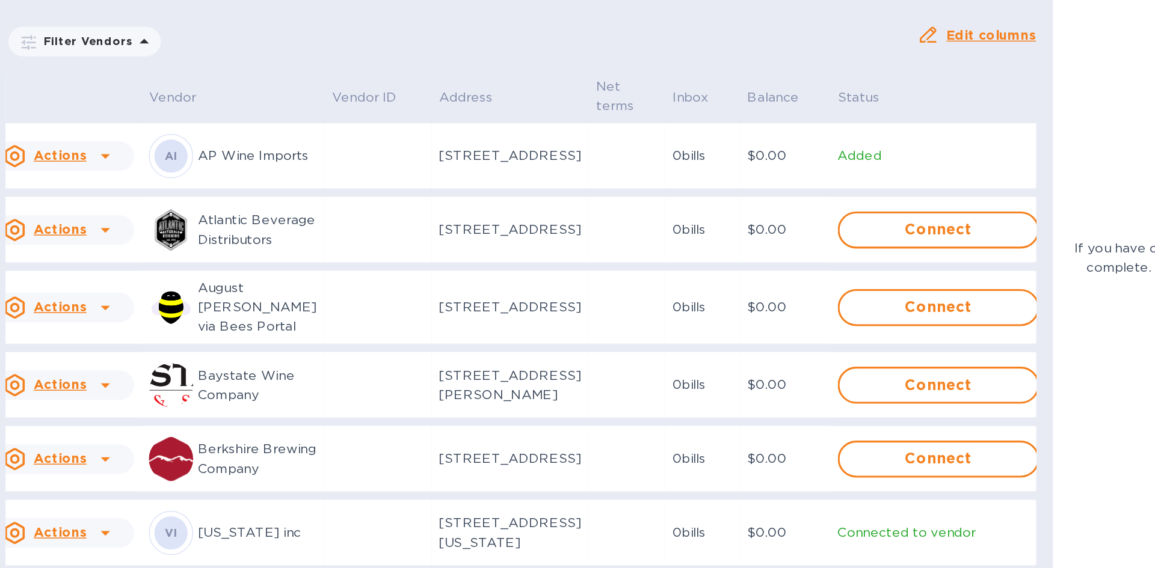
scroll to position [0, 19]
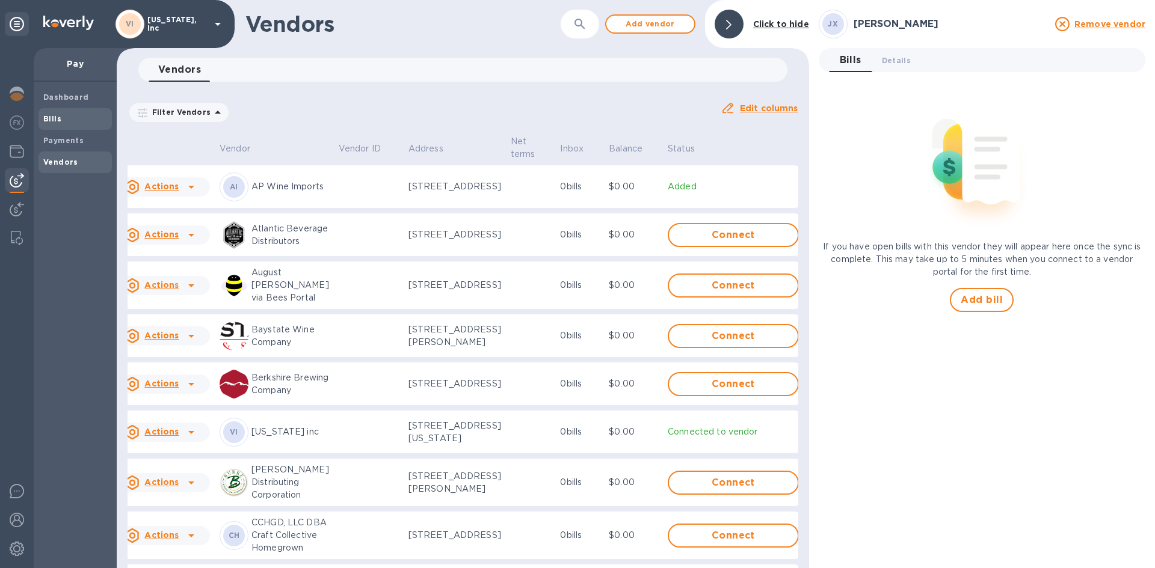
click at [49, 118] on b "Bills" at bounding box center [52, 118] width 18 height 9
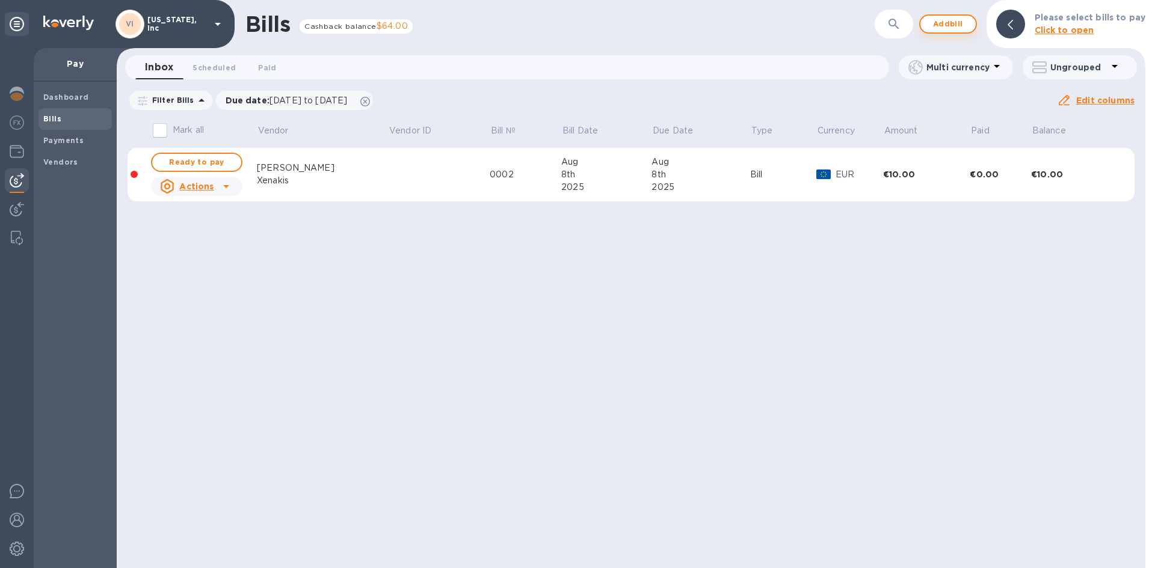
click at [958, 25] on span "Add bill" at bounding box center [948, 24] width 36 height 14
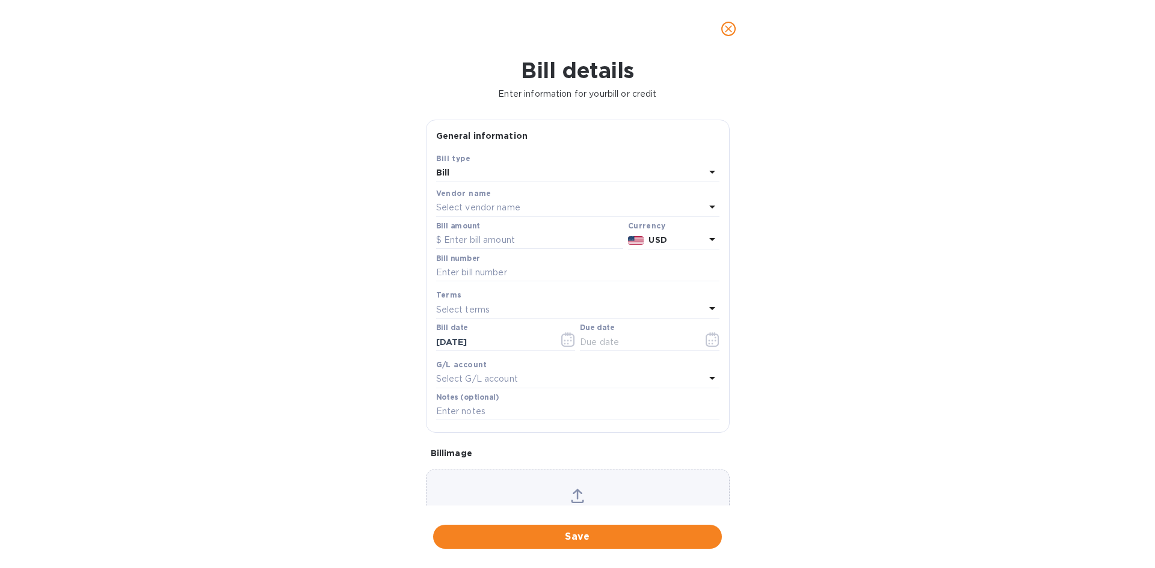
click at [514, 211] on p "Select vendor name" at bounding box center [478, 207] width 84 height 13
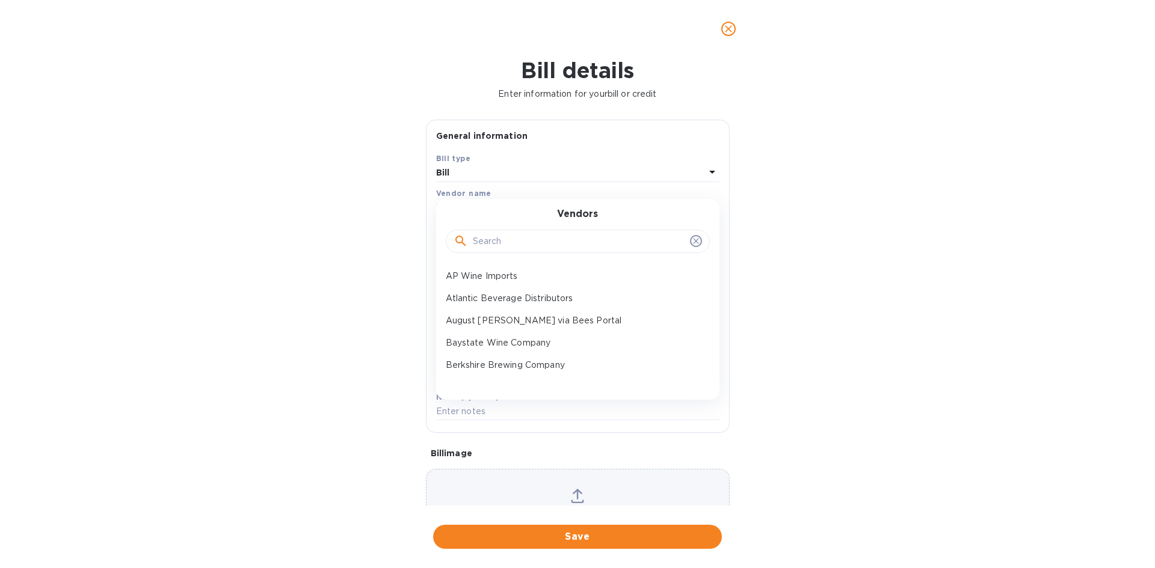
click at [497, 240] on input "text" at bounding box center [579, 242] width 212 height 18
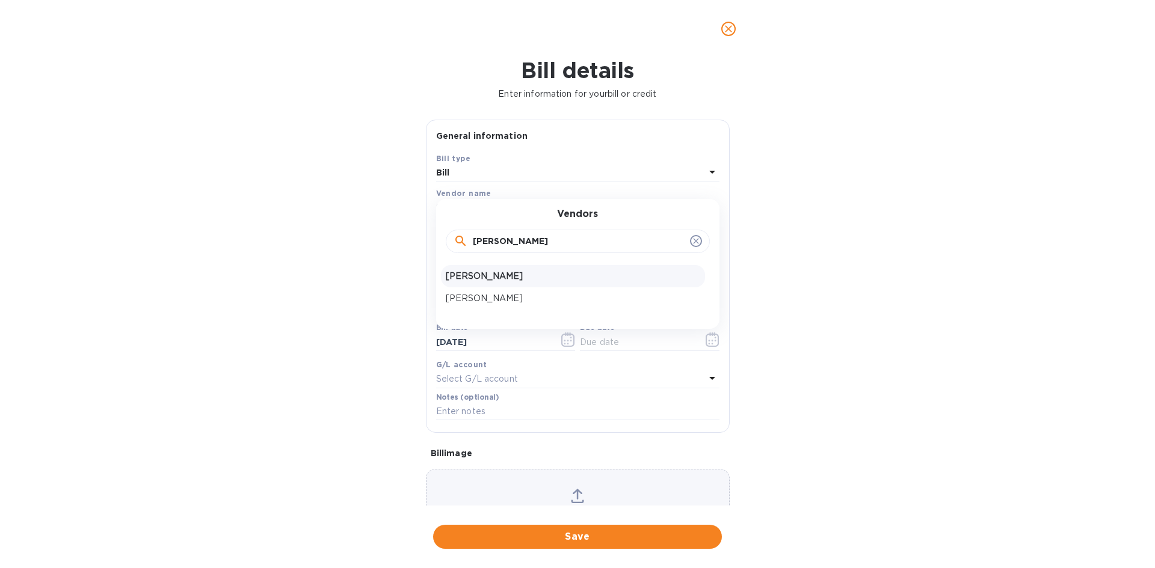
type input "James"
click at [482, 278] on p "James M Xenakis" at bounding box center [573, 276] width 254 height 13
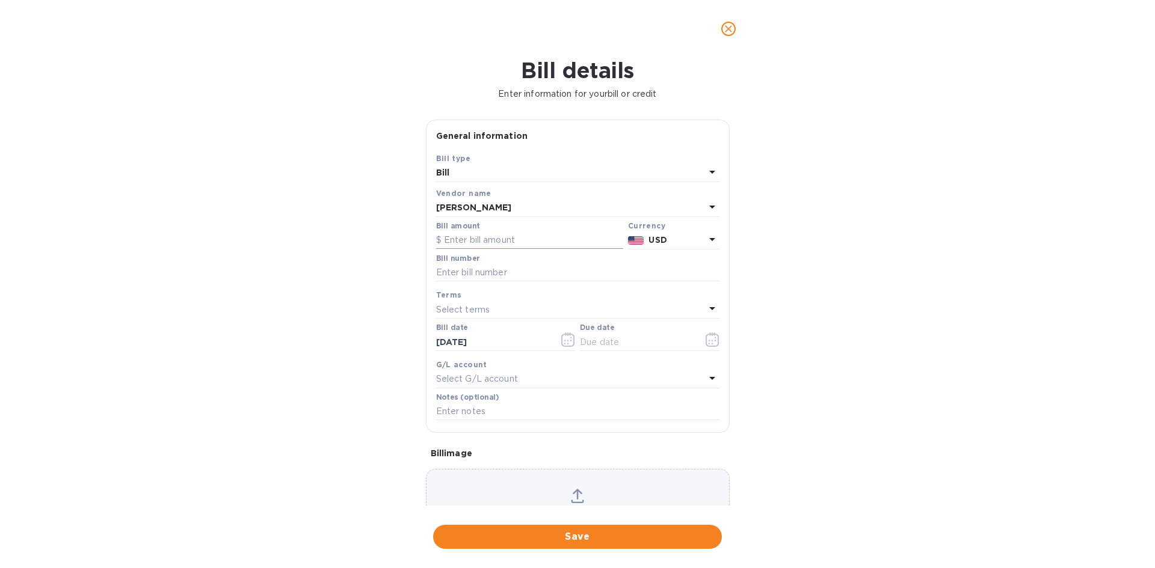
click at [463, 241] on input "text" at bounding box center [529, 241] width 187 height 18
type input "450,000"
click at [463, 277] on input "text" at bounding box center [577, 273] width 283 height 18
type input "0001"
click at [458, 302] on div "Select terms" at bounding box center [570, 309] width 269 height 17
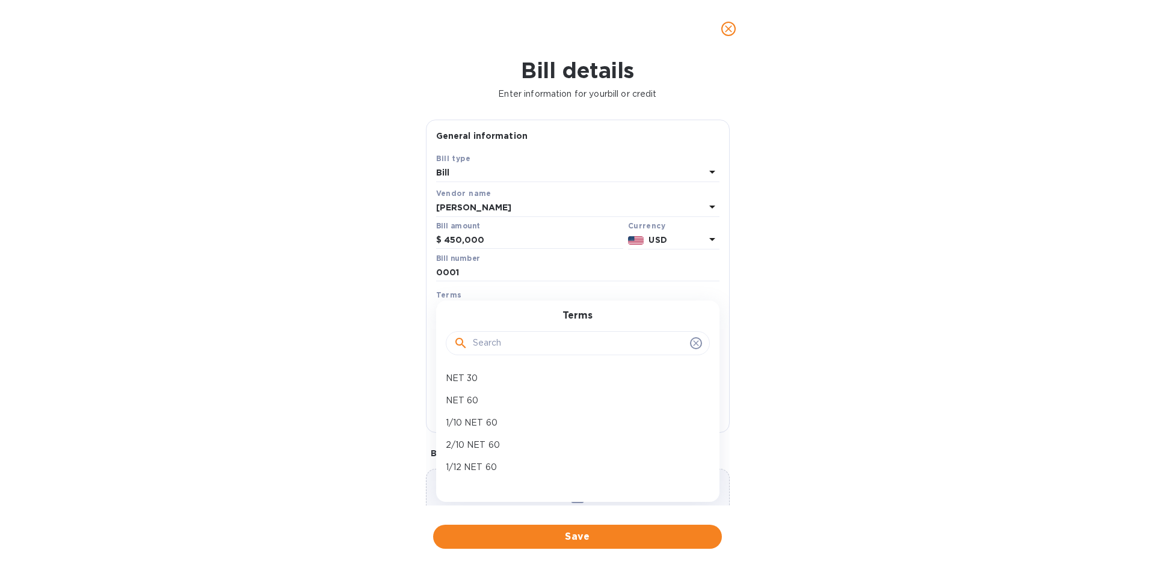
click at [473, 319] on div "Terms" at bounding box center [578, 336] width 254 height 52
click at [555, 322] on div at bounding box center [578, 342] width 264 height 41
click at [693, 348] on icon at bounding box center [696, 344] width 10 height 10
click at [691, 343] on icon at bounding box center [696, 344] width 10 height 10
click at [760, 306] on div "Bill details Enter information for your bill or credit General information Save…" at bounding box center [577, 313] width 1155 height 511
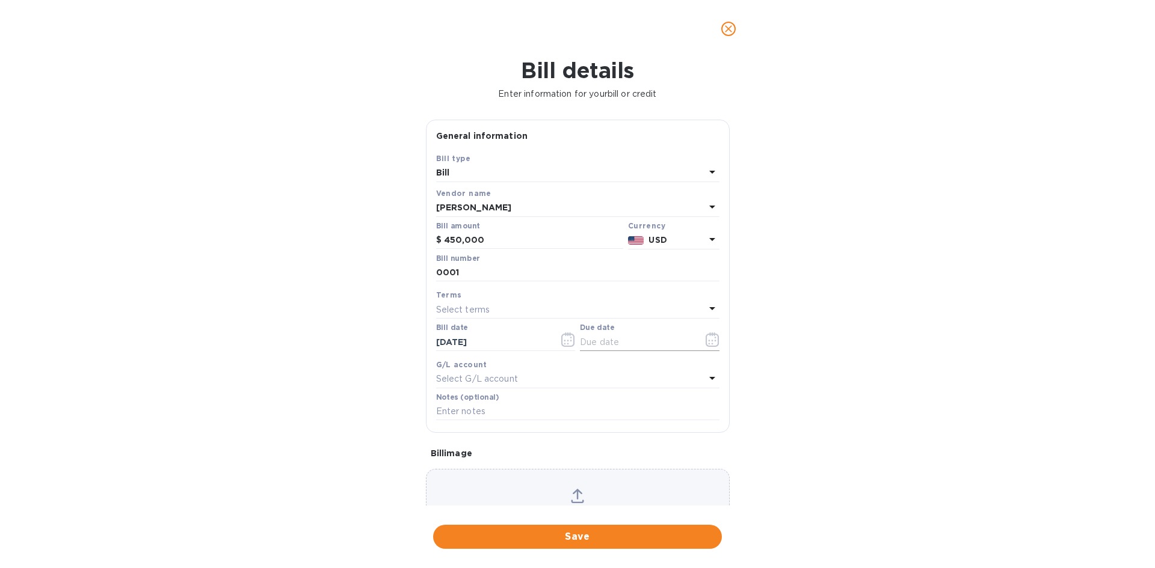
click at [709, 340] on icon "button" at bounding box center [713, 340] width 14 height 14
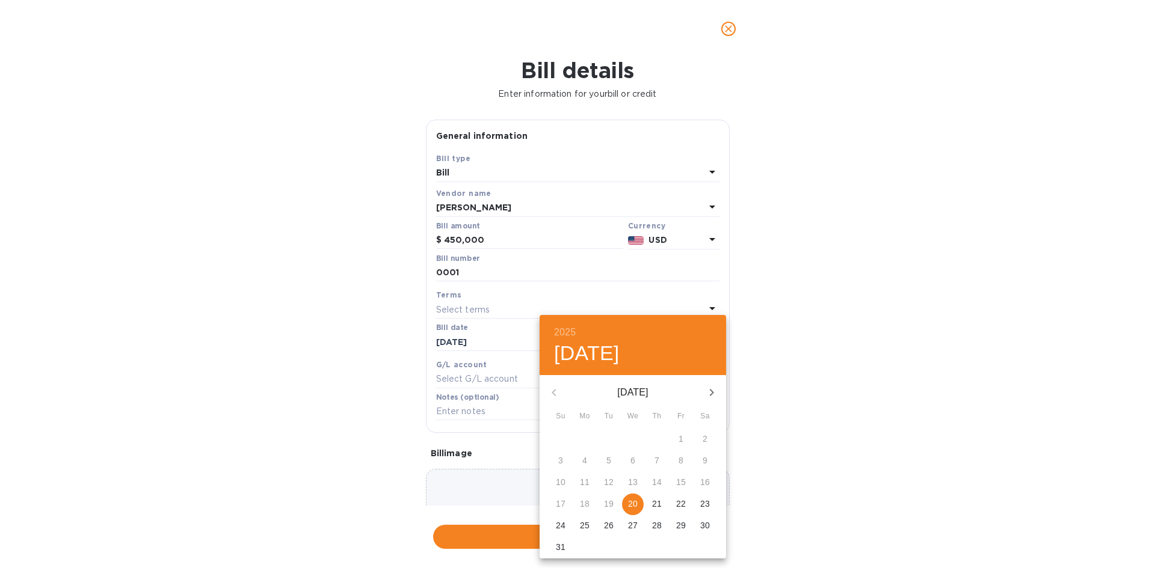
click at [629, 502] on p "20" at bounding box center [633, 504] width 10 height 12
type input "08/20/2025"
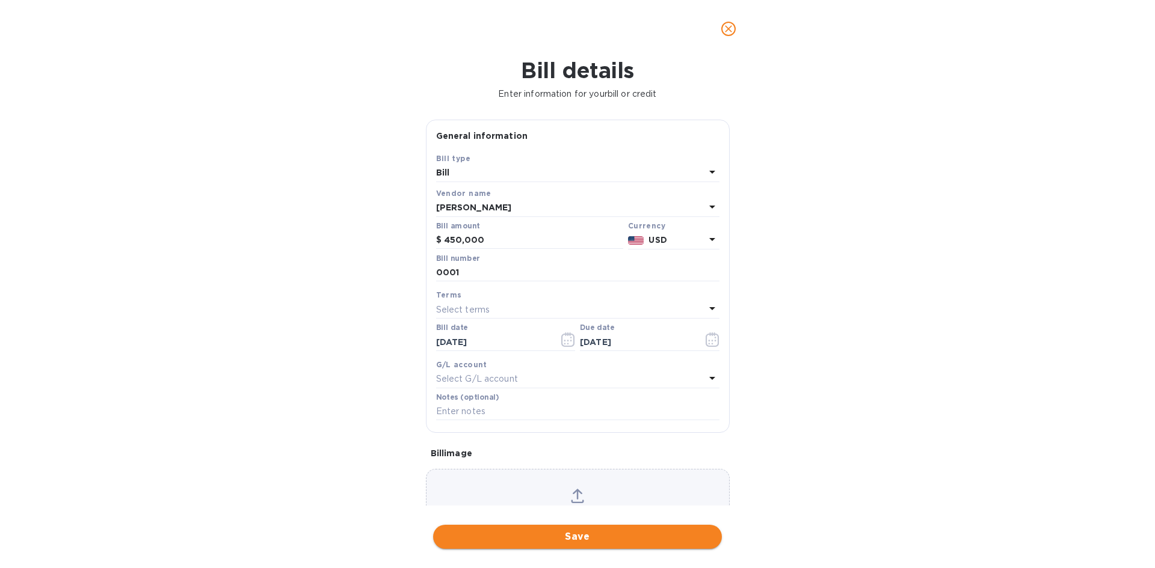
click at [569, 539] on span "Save" at bounding box center [577, 537] width 269 height 14
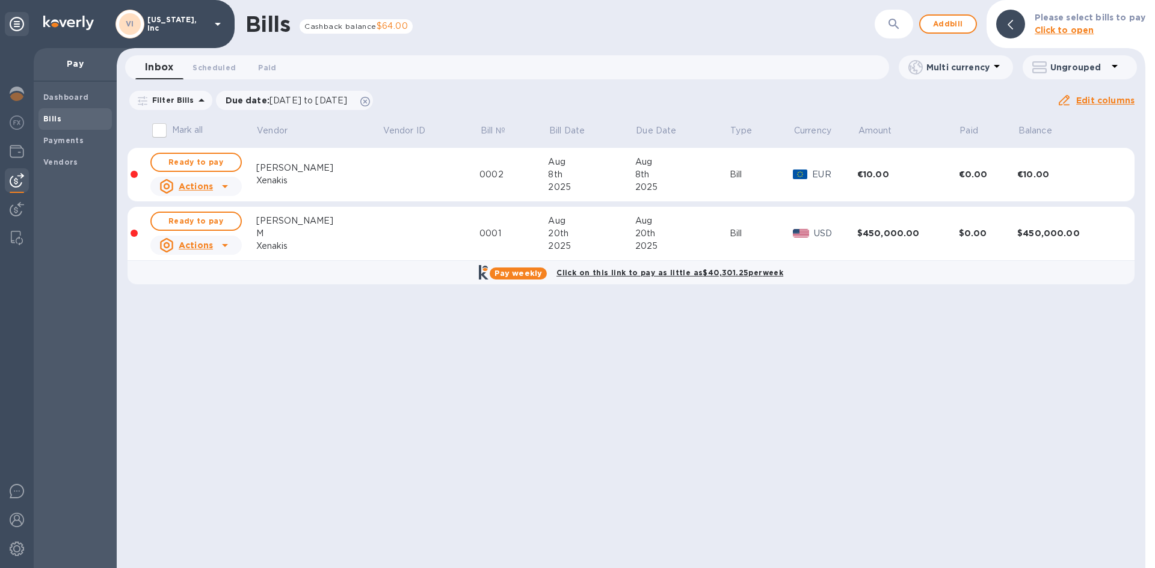
click at [512, 232] on div "0001" at bounding box center [513, 233] width 69 height 13
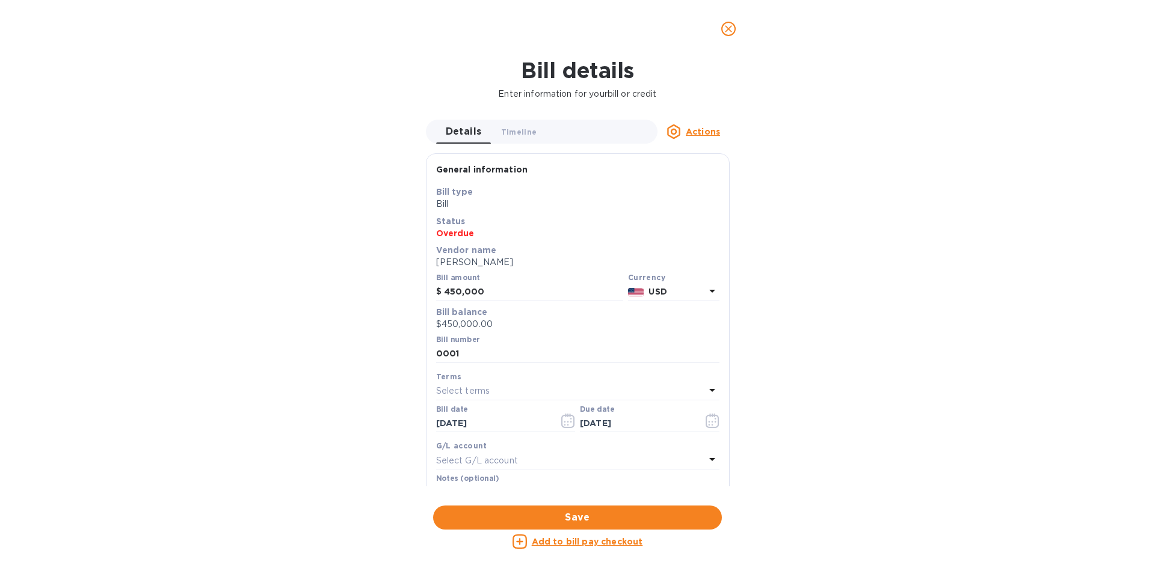
click at [571, 542] on u "Add to bill pay checkout" at bounding box center [587, 542] width 111 height 10
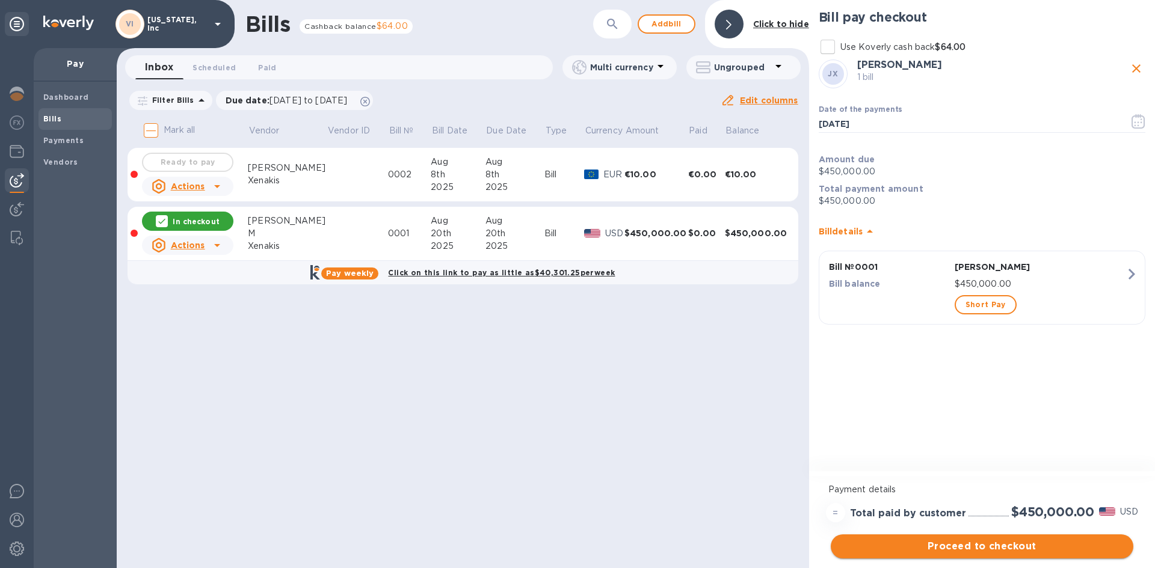
click at [972, 549] on span "Proceed to checkout" at bounding box center [981, 547] width 283 height 14
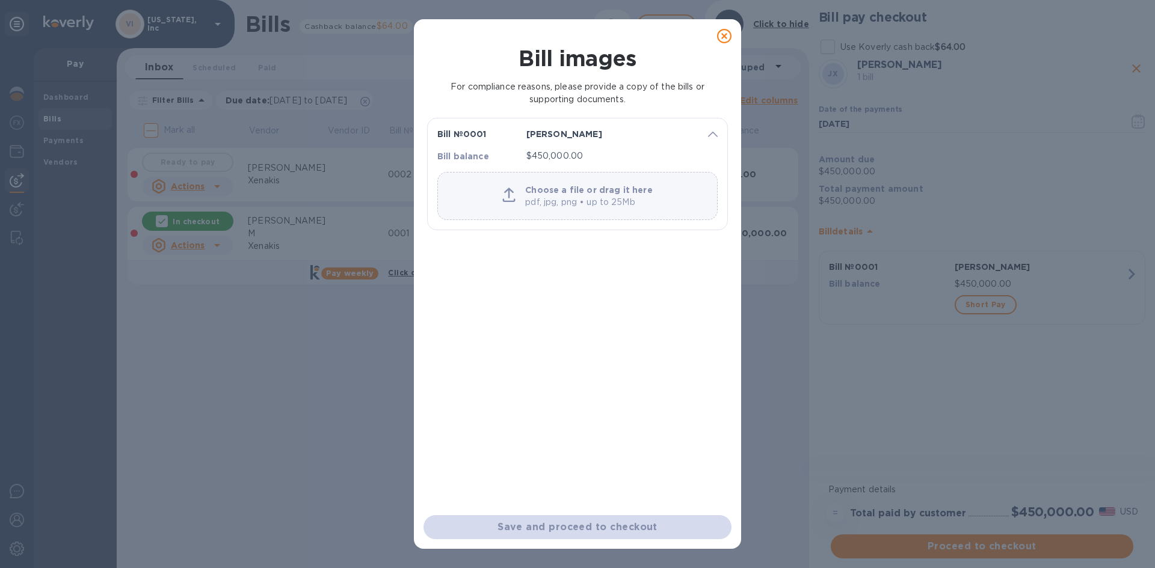
click at [549, 194] on p "Choose a file or drag it here" at bounding box center [588, 190] width 127 height 12
click at [554, 31] on div at bounding box center [578, 36] width 318 height 24
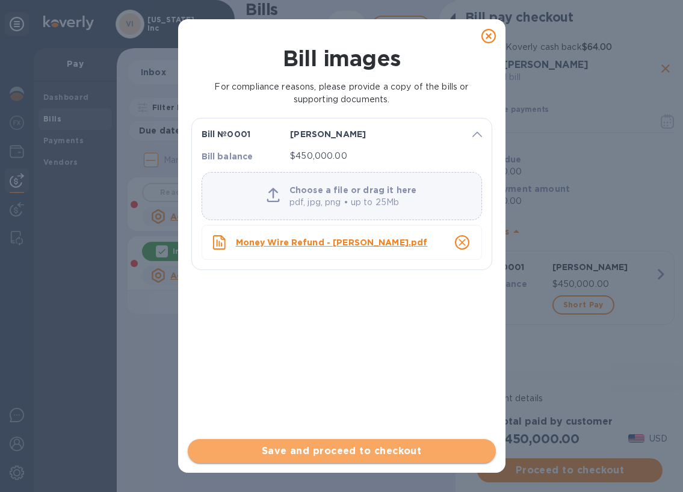
click at [404, 454] on span "Save and proceed to checkout" at bounding box center [341, 451] width 289 height 14
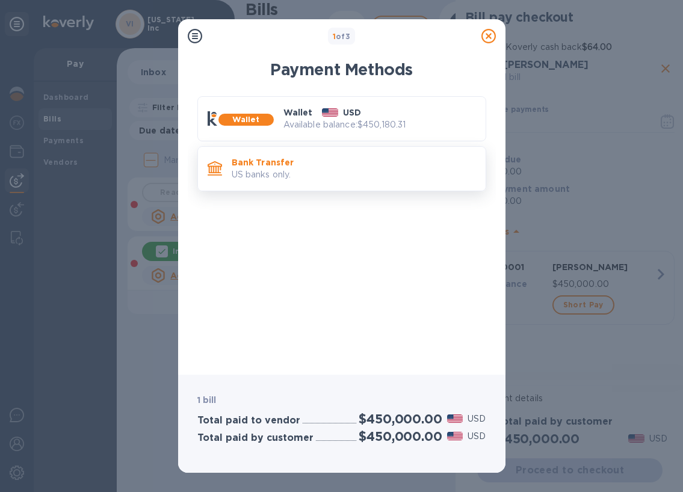
click at [284, 180] on p "US banks only." at bounding box center [354, 174] width 244 height 13
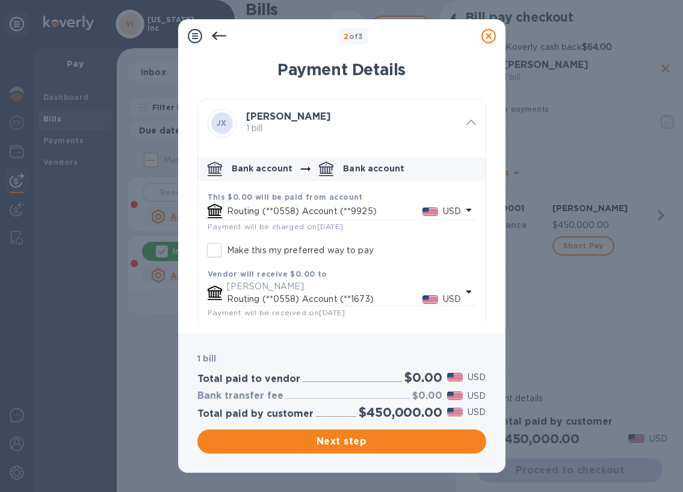
scroll to position [5, 0]
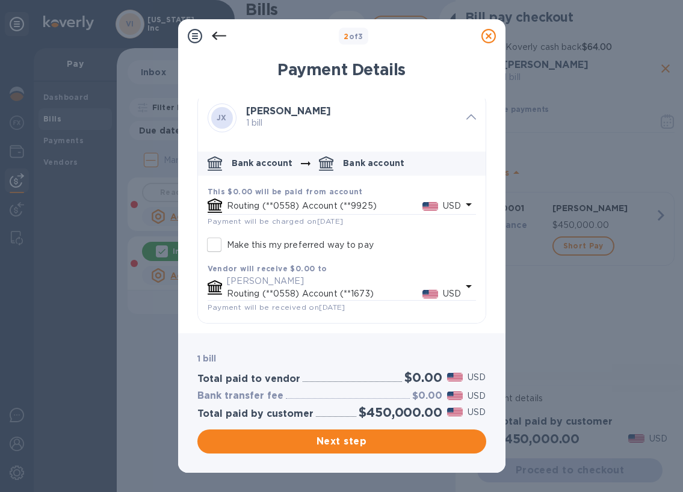
click at [461, 205] on icon "default-method" at bounding box center [468, 204] width 14 height 14
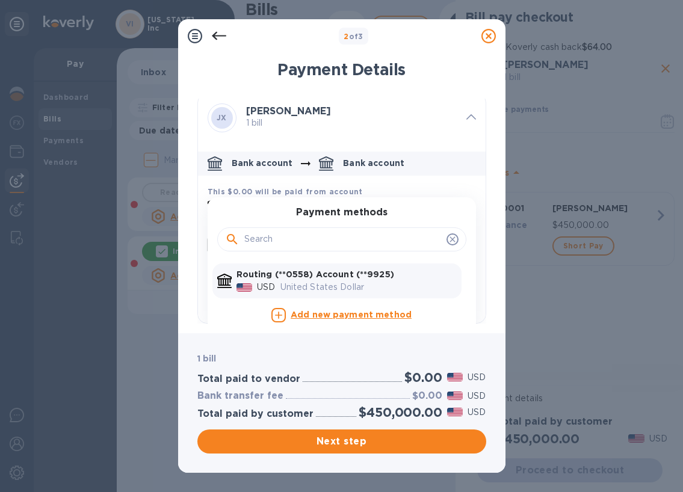
click at [351, 193] on div "This $0.00 will be paid from account" at bounding box center [342, 191] width 268 height 13
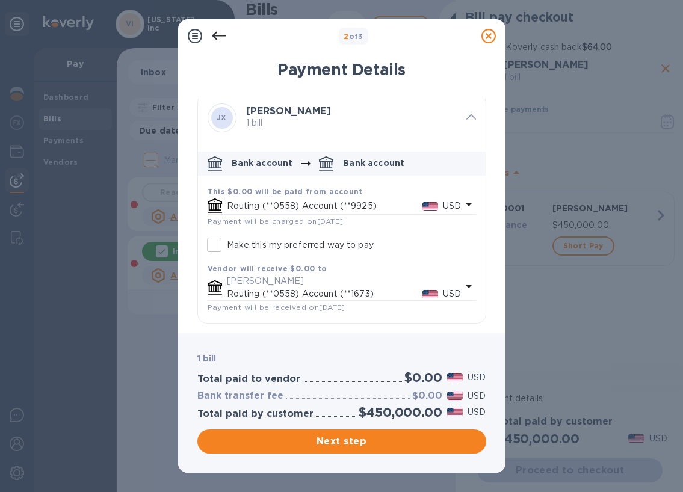
click at [274, 205] on p "Routing (**0558) Account (**9925)" at bounding box center [324, 206] width 195 height 13
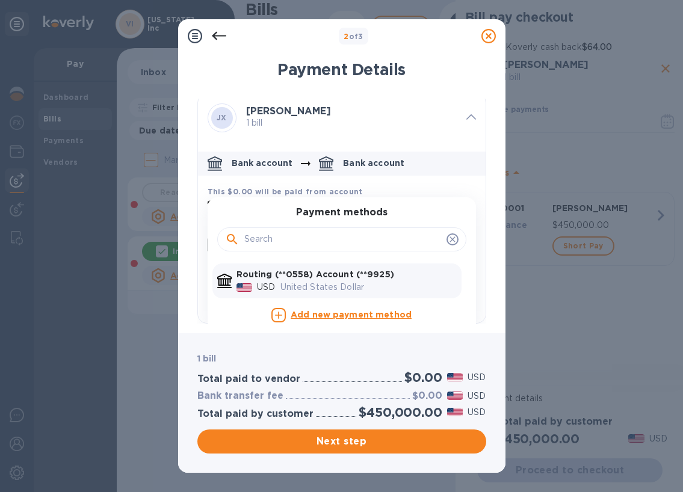
scroll to position [14, 0]
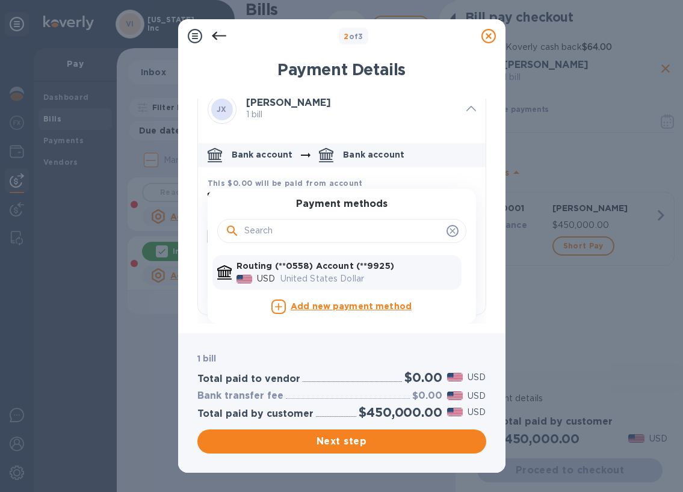
click at [490, 37] on icon at bounding box center [488, 36] width 14 height 14
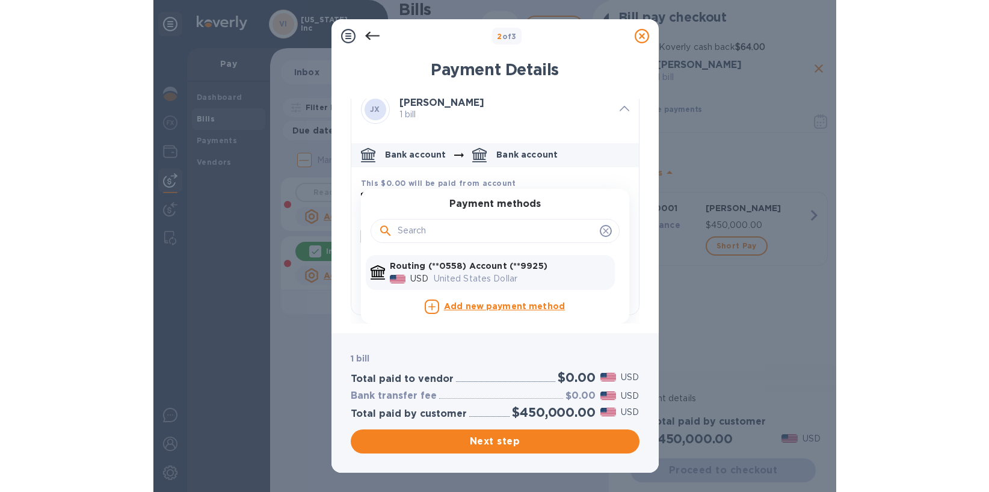
scroll to position [6, 0]
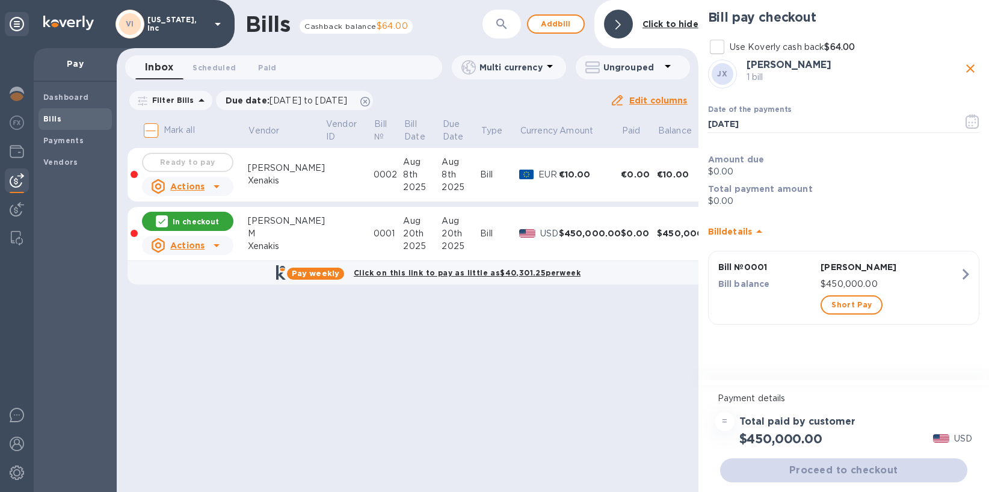
click at [403, 241] on div "2025" at bounding box center [422, 246] width 38 height 13
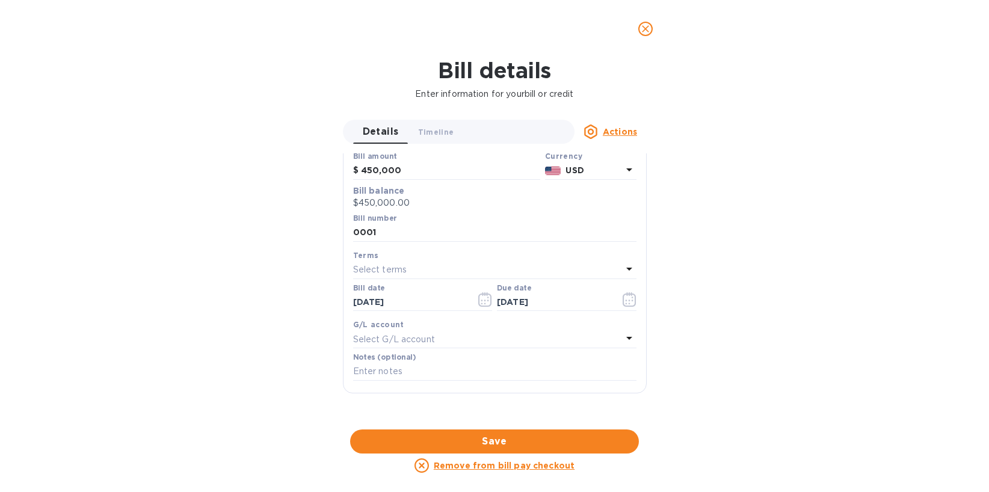
scroll to position [139, 0]
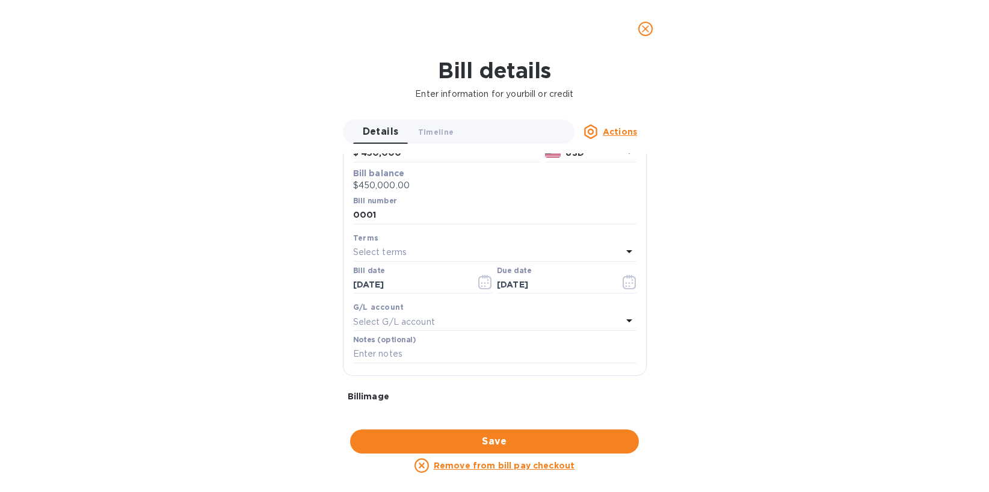
click at [524, 322] on div "Select G/L account" at bounding box center [487, 321] width 269 height 17
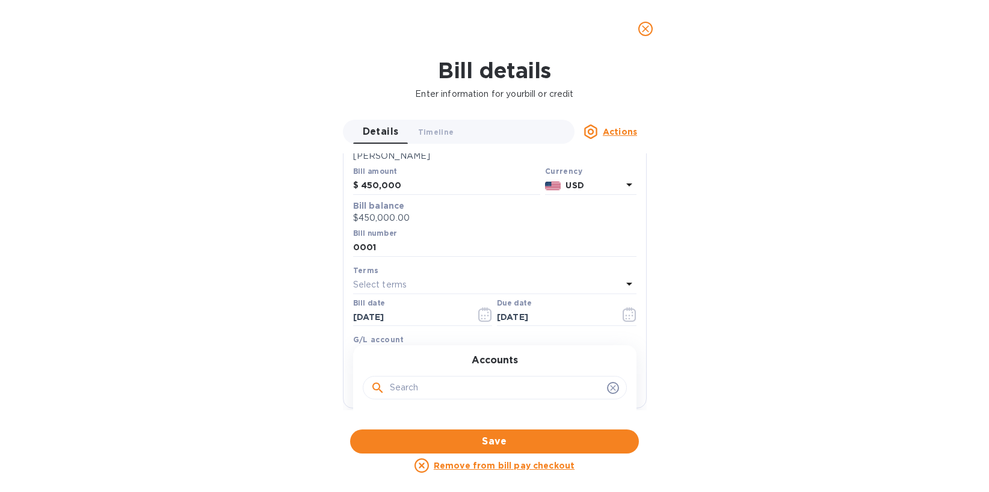
scroll to position [227, 0]
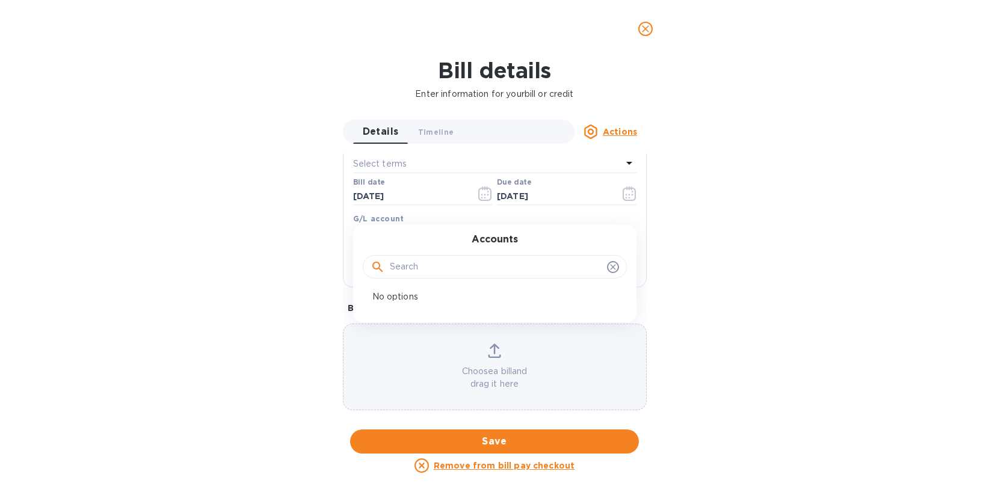
click at [640, 31] on icon "close" at bounding box center [645, 29] width 12 height 12
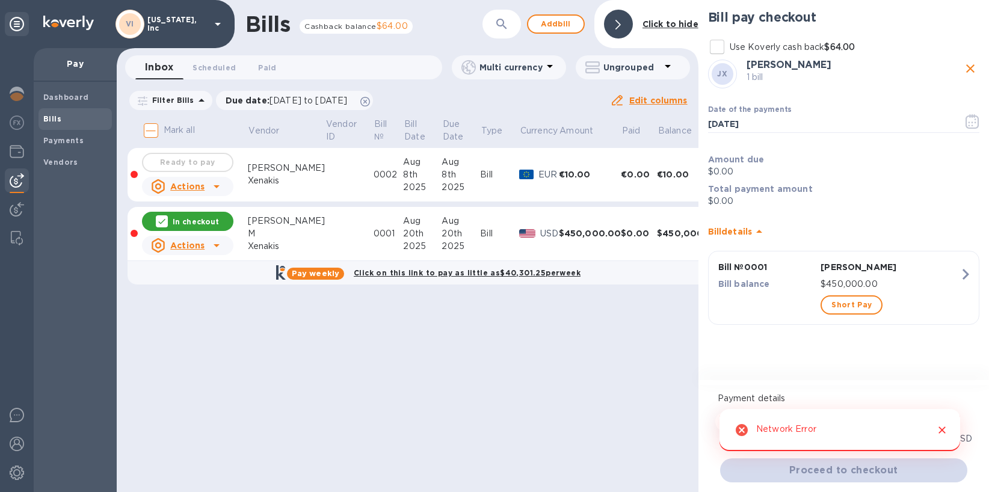
click at [940, 427] on icon "Close" at bounding box center [942, 430] width 12 height 12
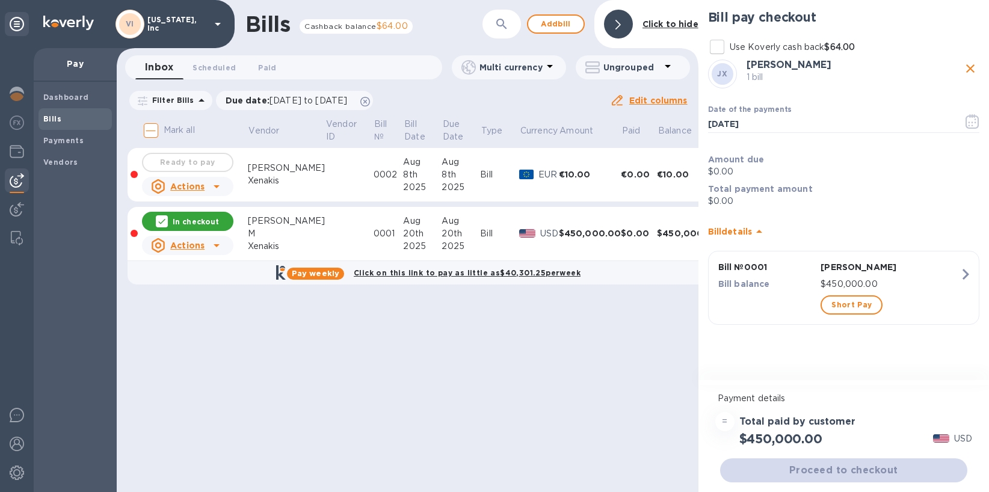
click at [965, 271] on icon "button" at bounding box center [965, 274] width 7 height 11
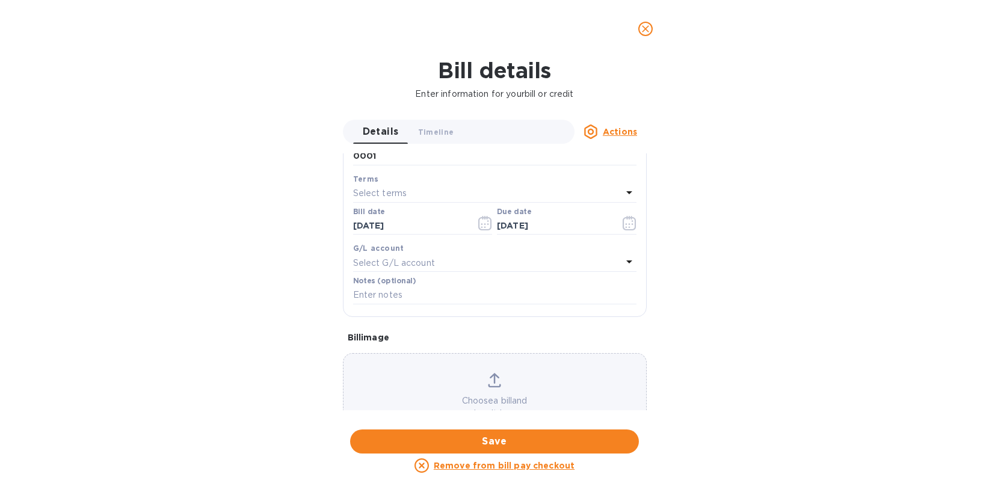
scroll to position [198, 0]
click at [623, 259] on icon at bounding box center [629, 261] width 14 height 14
click at [623, 259] on div "Accounts No options" at bounding box center [494, 302] width 283 height 98
click at [687, 259] on div "Bill details Enter information for your bill or credit Details 0 Timeline 0 Act…" at bounding box center [494, 275] width 989 height 434
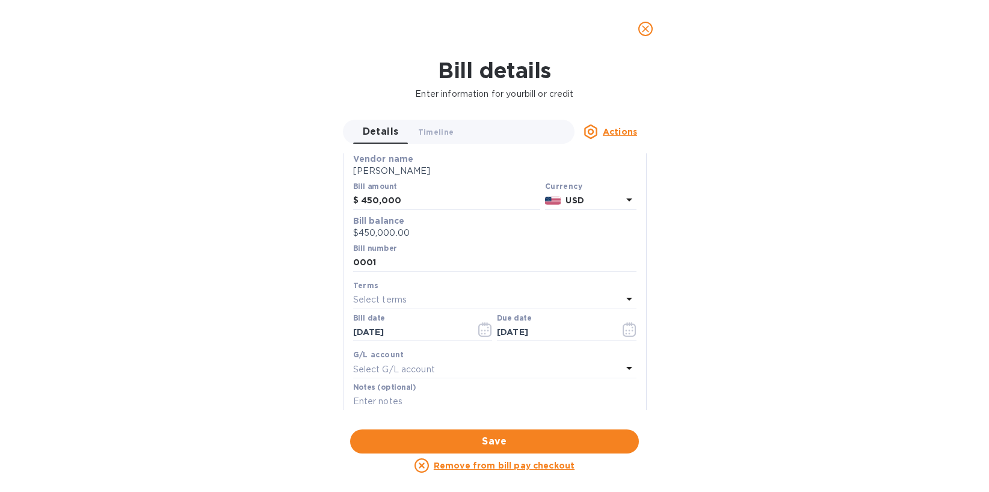
scroll to position [85, 0]
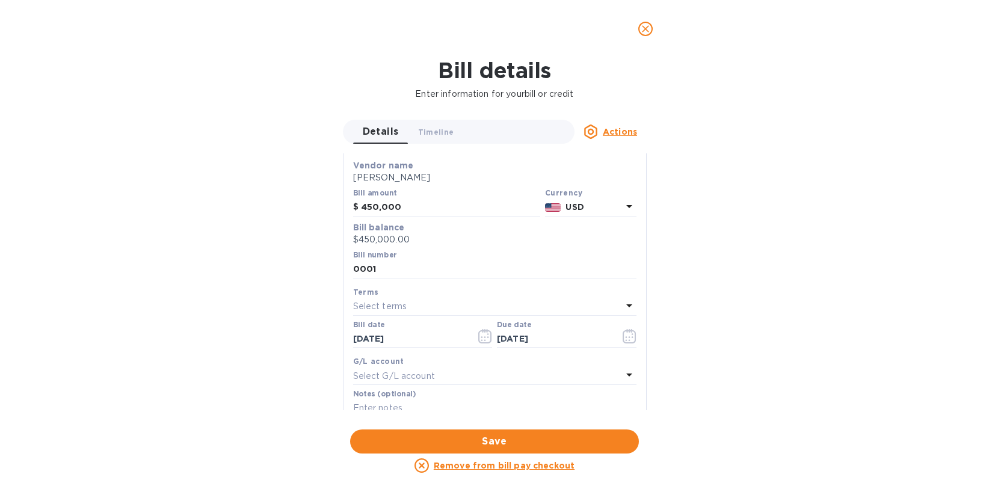
click at [644, 31] on icon "close" at bounding box center [645, 28] width 7 height 7
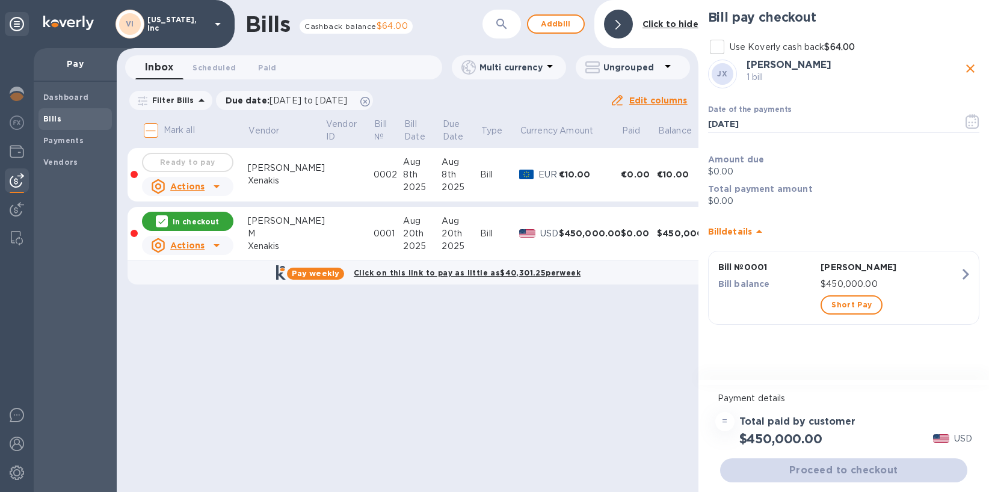
click at [182, 242] on u "Actions" at bounding box center [187, 246] width 34 height 10
click at [54, 143] on div at bounding box center [494, 246] width 989 height 492
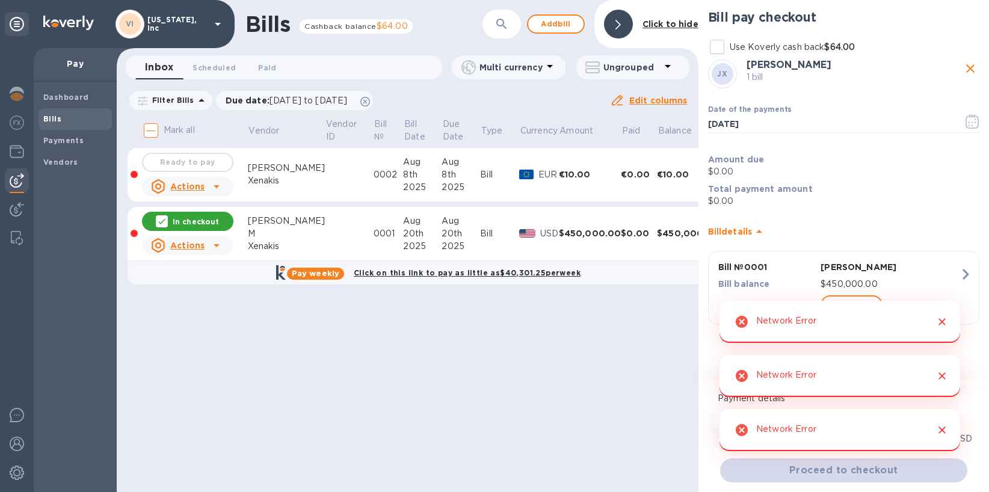
click at [945, 321] on icon "Close" at bounding box center [942, 322] width 12 height 12
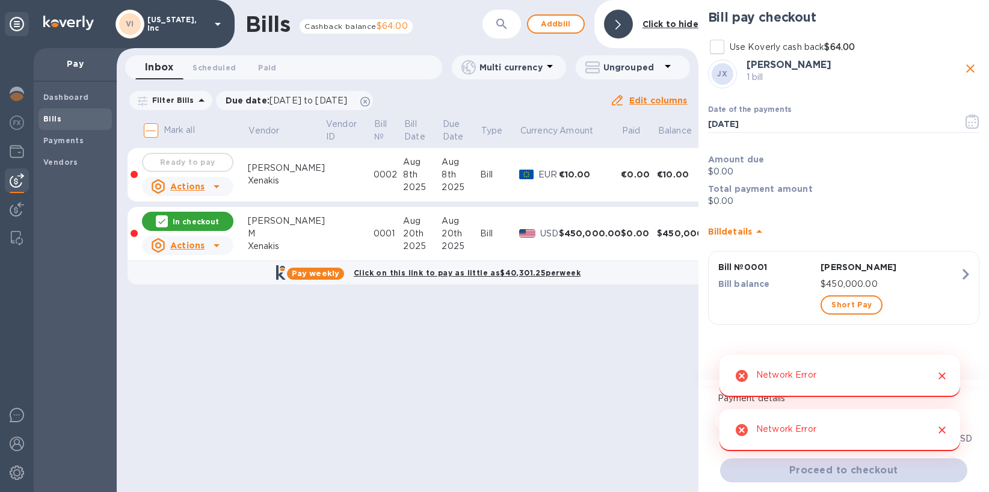
click at [940, 378] on icon "Close" at bounding box center [941, 375] width 7 height 7
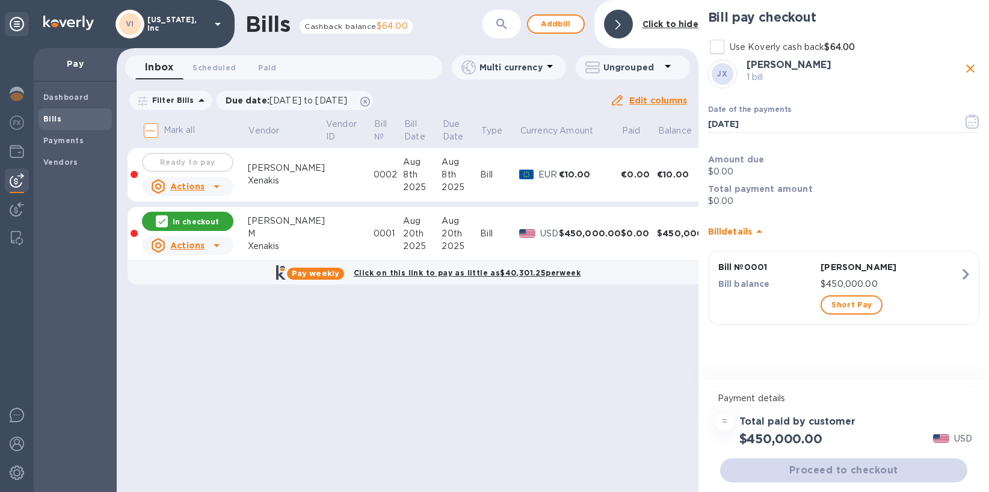
click at [940, 426] on div "= Total paid by customer $450,000.00 USD" at bounding box center [844, 429] width 262 height 39
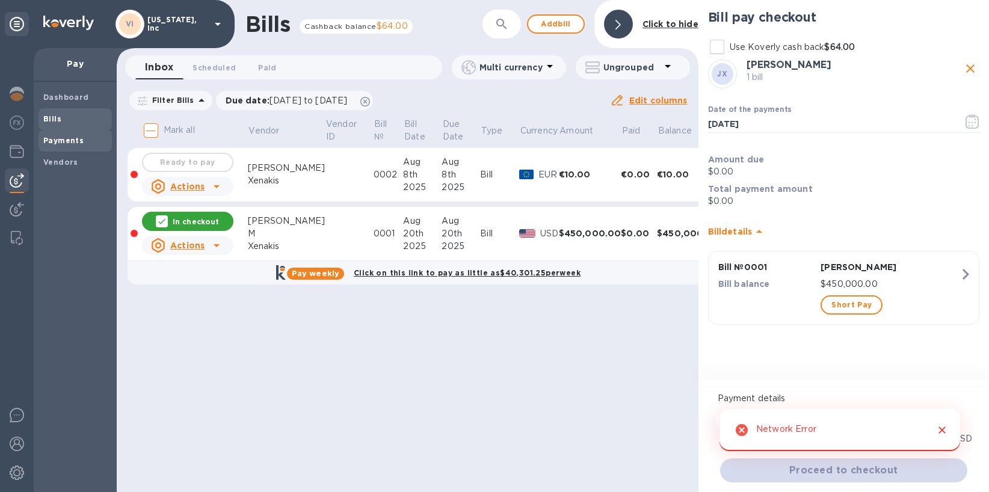
click at [55, 144] on b "Payments" at bounding box center [63, 140] width 40 height 9
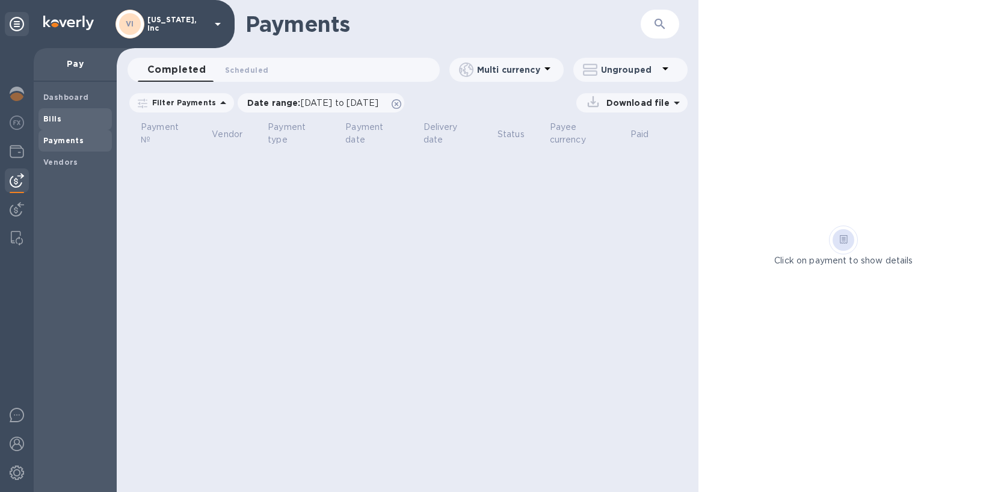
click at [51, 117] on b "Bills" at bounding box center [52, 118] width 18 height 9
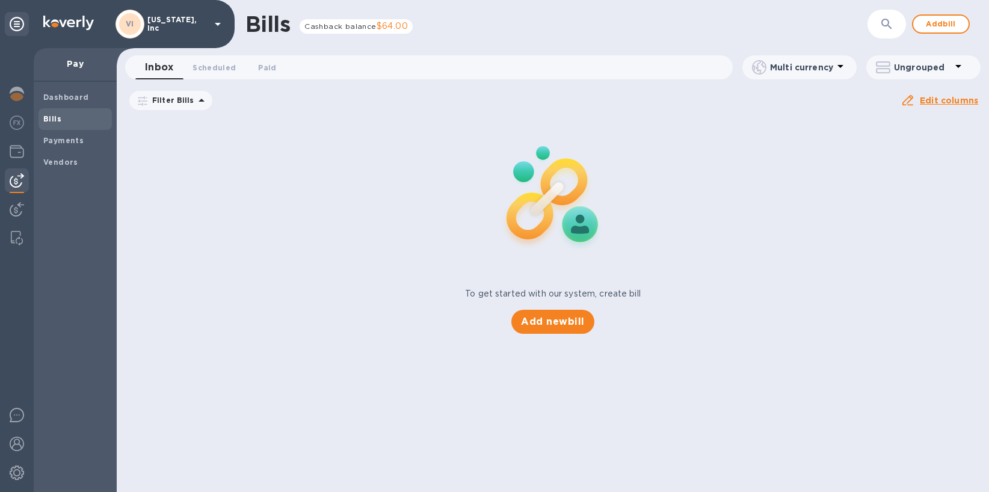
click at [73, 67] on p "Pay" at bounding box center [75, 64] width 64 height 12
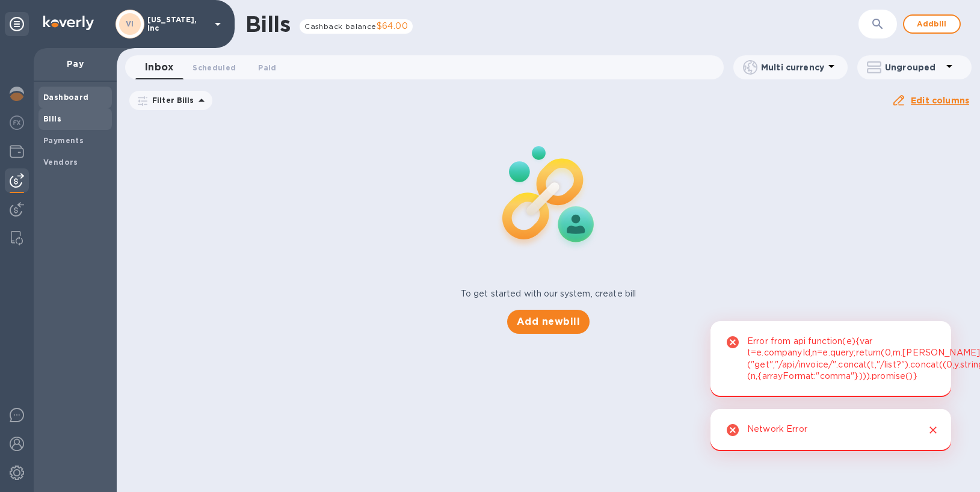
click at [68, 100] on b "Dashboard" at bounding box center [66, 97] width 46 height 9
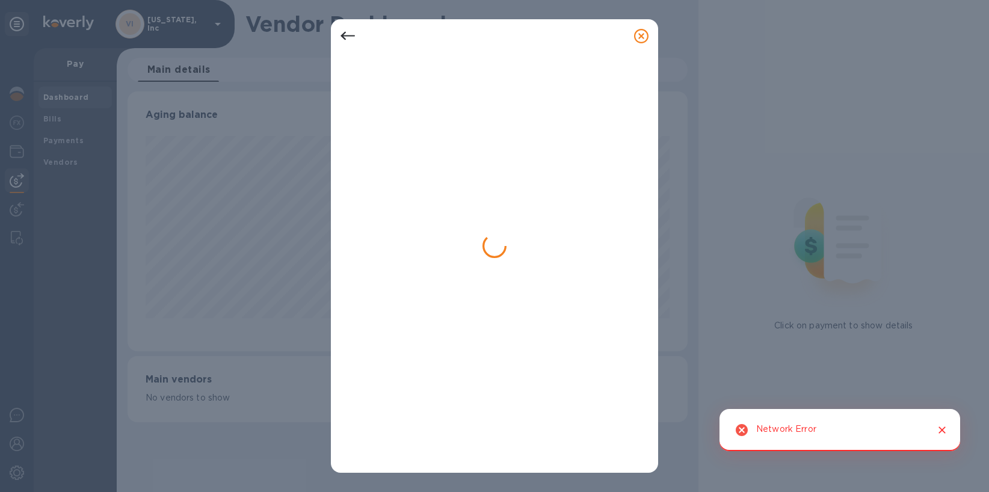
scroll to position [260, 559]
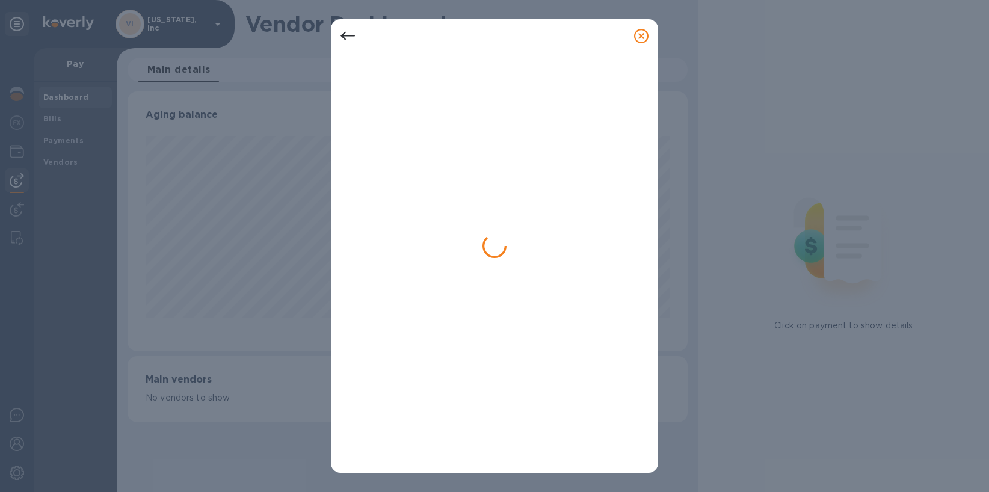
click at [640, 36] on icon at bounding box center [641, 36] width 14 height 14
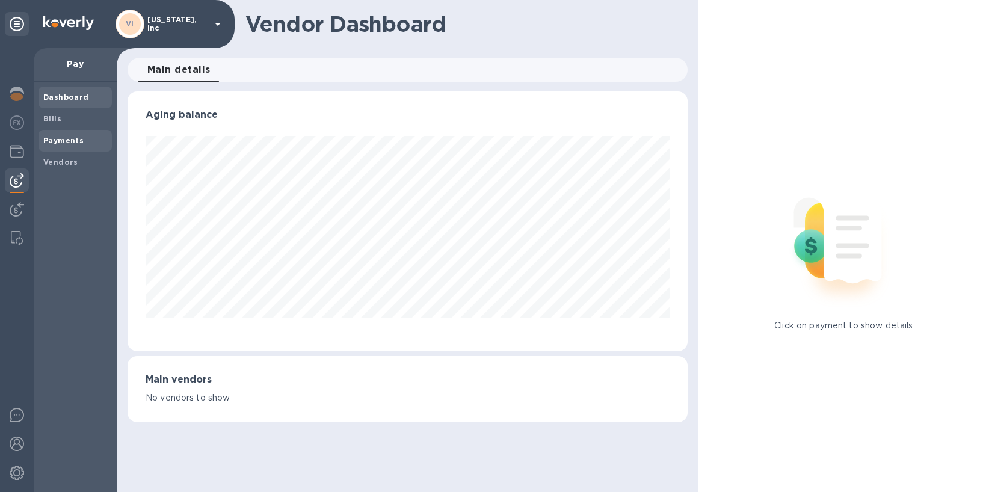
click at [56, 137] on b "Payments" at bounding box center [63, 140] width 40 height 9
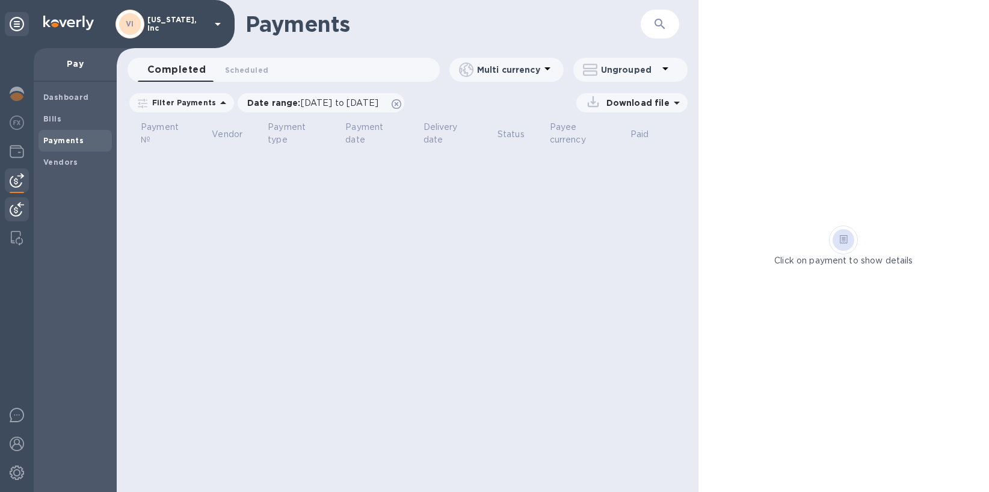
click at [17, 206] on img at bounding box center [17, 209] width 14 height 14
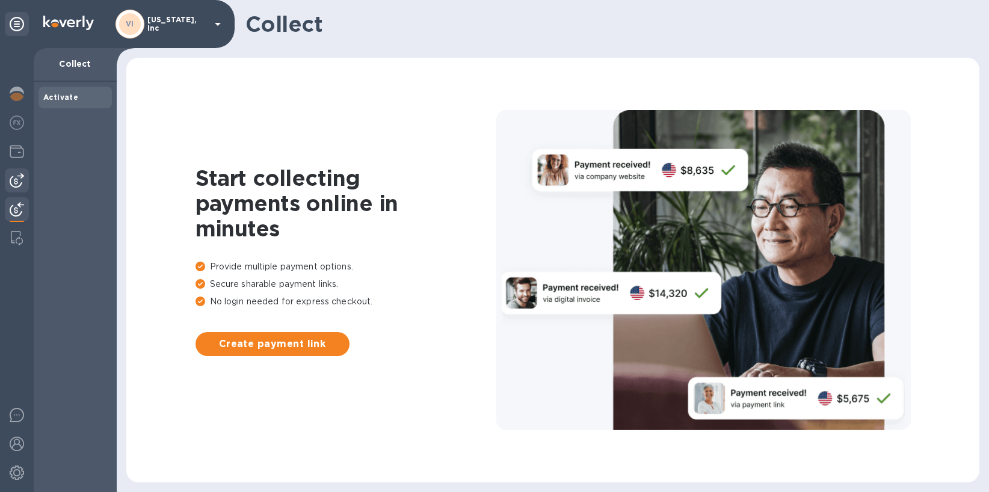
click at [16, 181] on img at bounding box center [17, 180] width 14 height 14
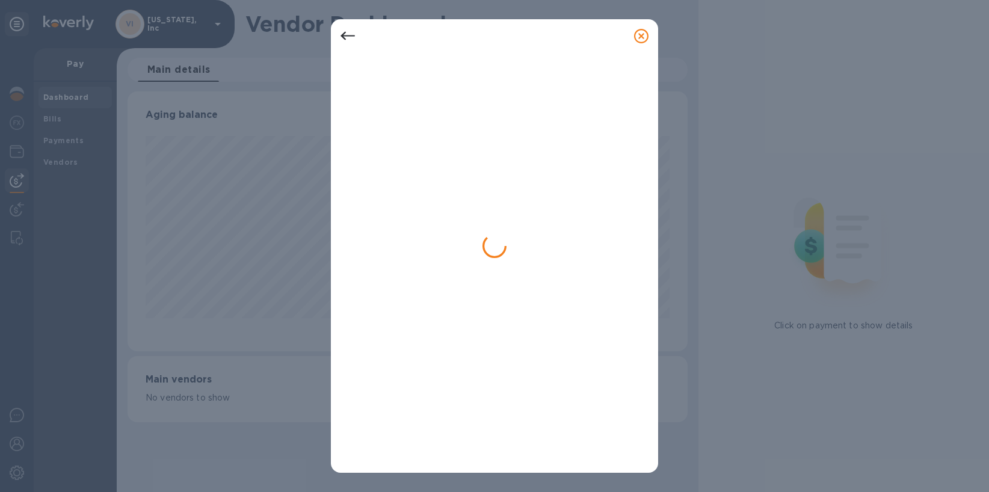
scroll to position [260, 559]
click at [340, 34] on icon at bounding box center [347, 36] width 14 height 14
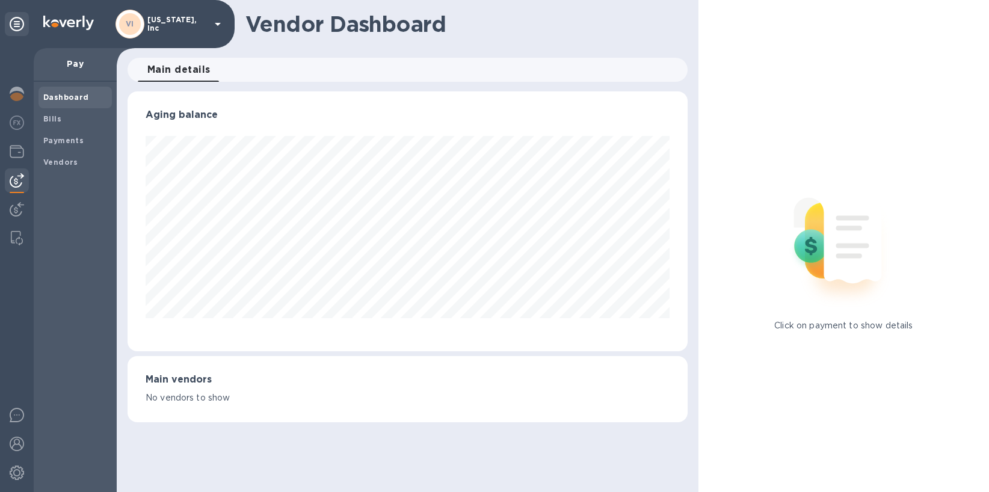
click at [63, 25] on img at bounding box center [68, 23] width 51 height 14
click at [17, 97] on img at bounding box center [17, 94] width 14 height 14
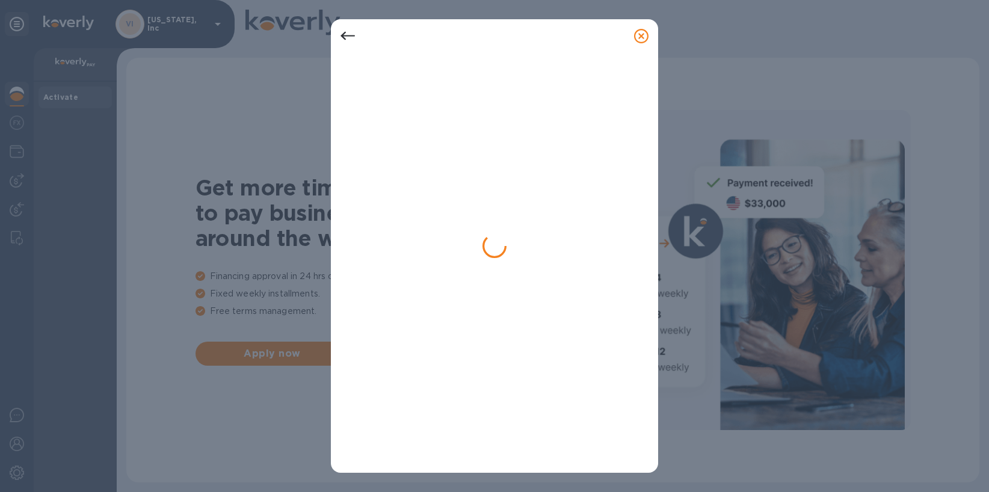
click at [351, 39] on icon at bounding box center [347, 36] width 14 height 14
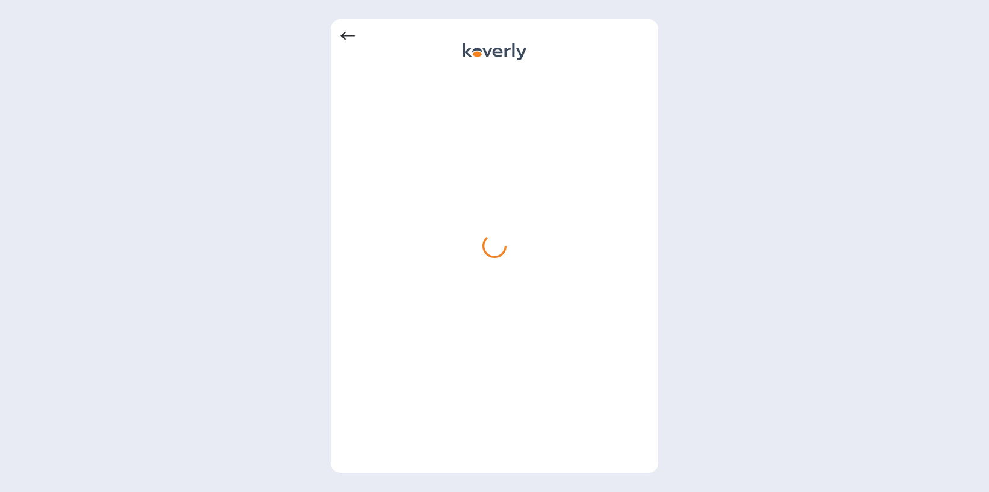
click at [300, 257] on div at bounding box center [494, 246] width 989 height 492
